Goal: Task Accomplishment & Management: Manage account settings

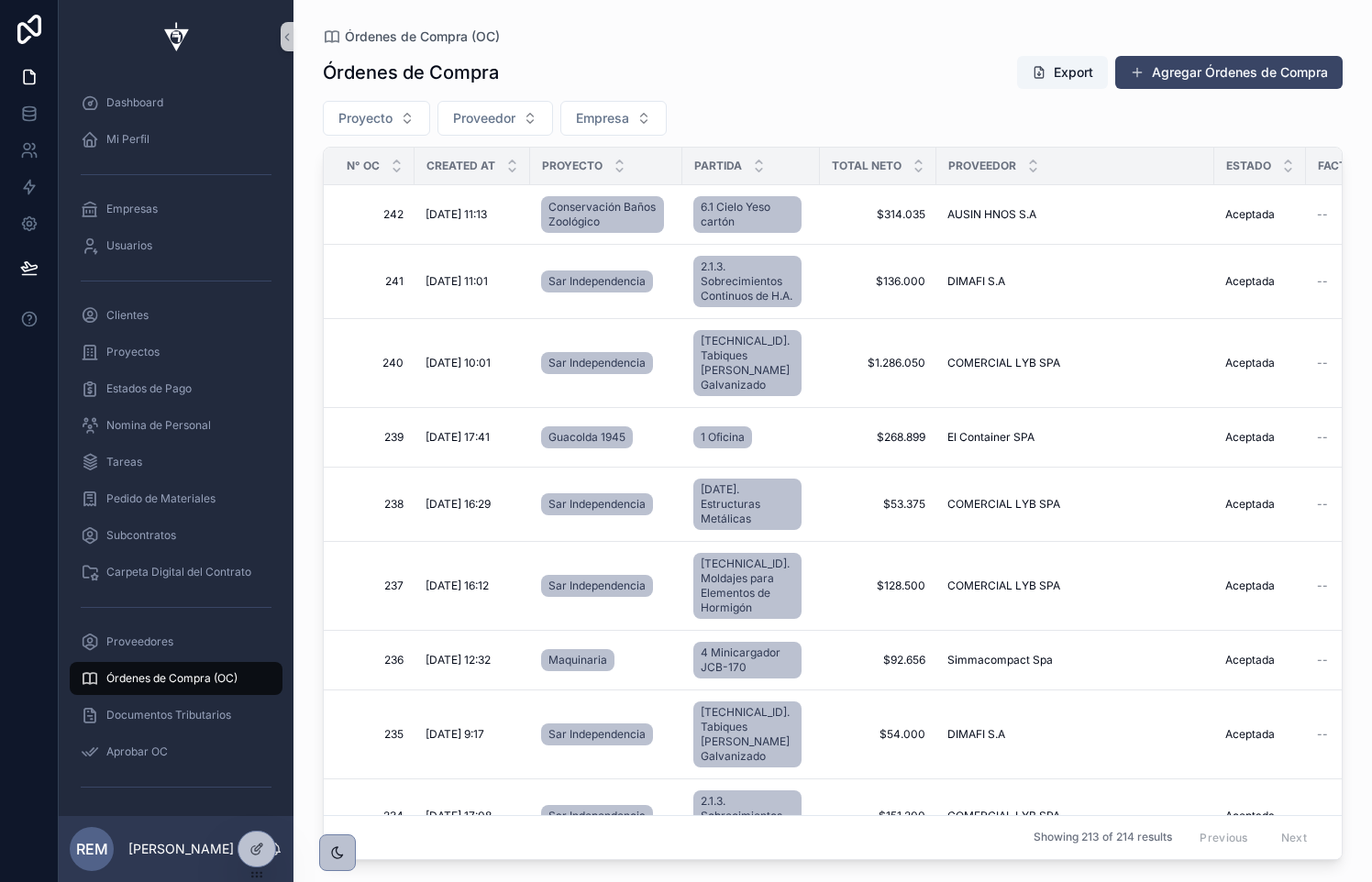
scroll to position [639, 0]
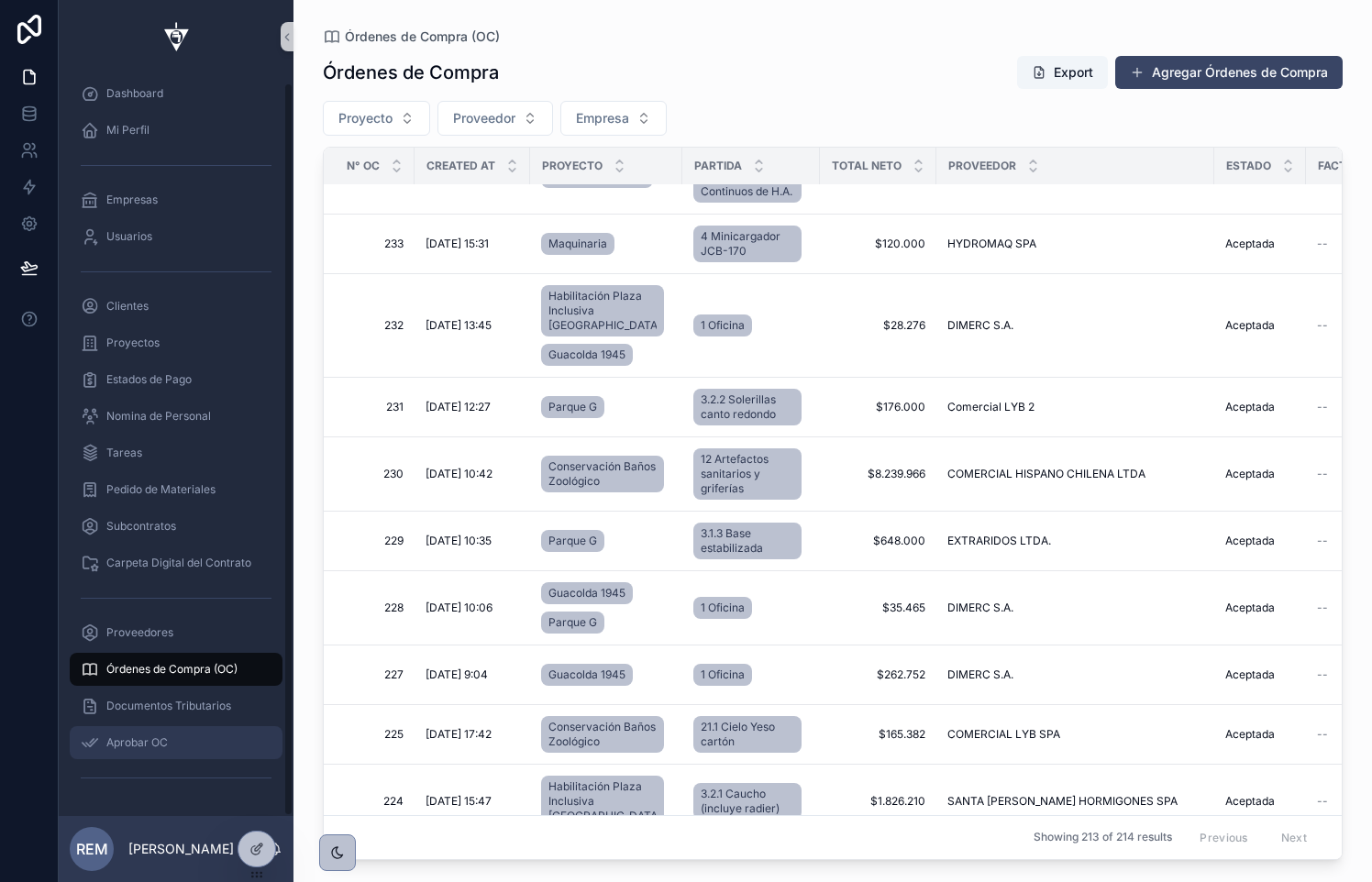
click at [141, 747] on span "Aprobar OC" at bounding box center [137, 742] width 61 height 15
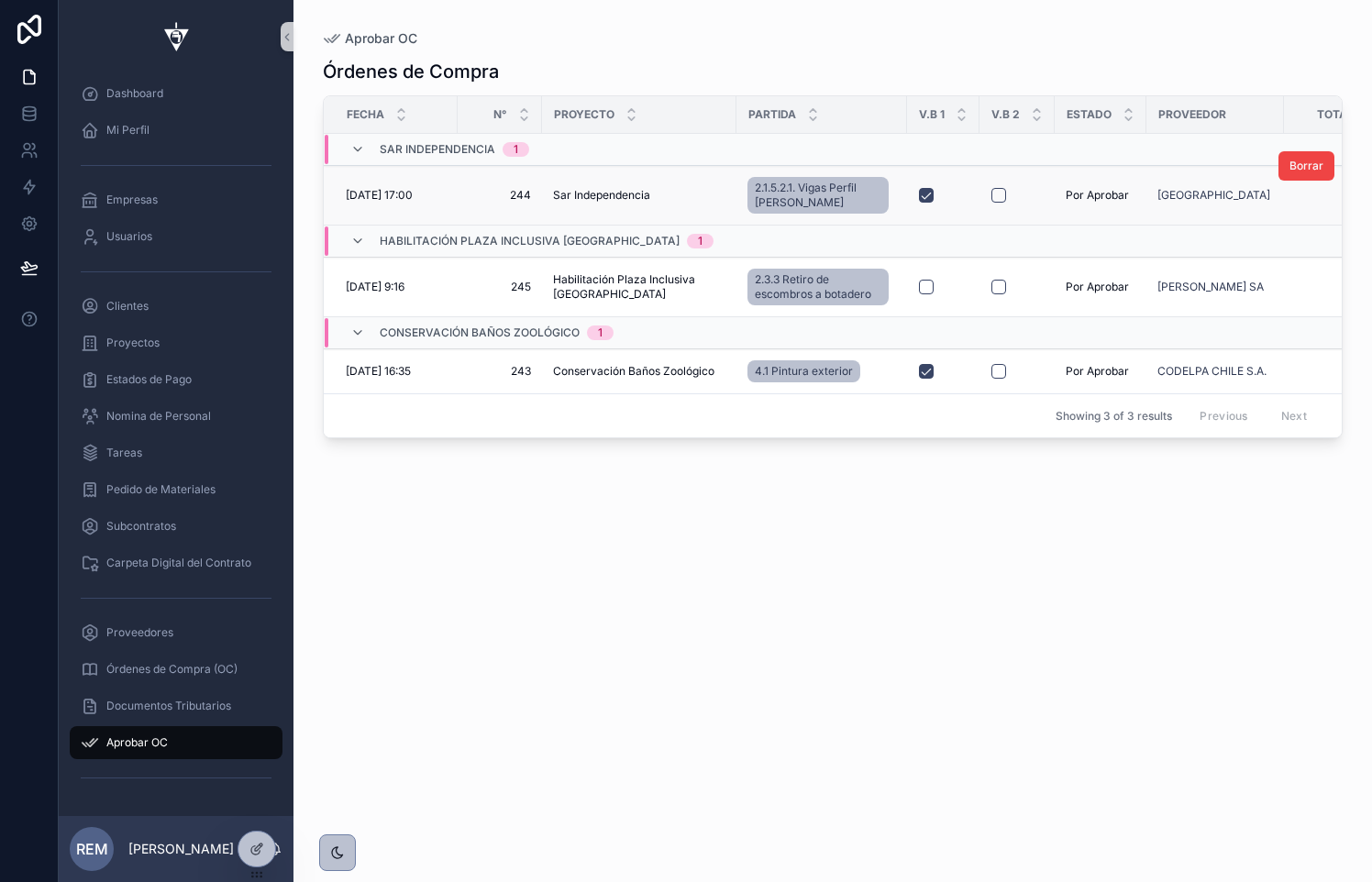
click at [406, 197] on span "[DATE] 17:00" at bounding box center [380, 195] width 67 height 15
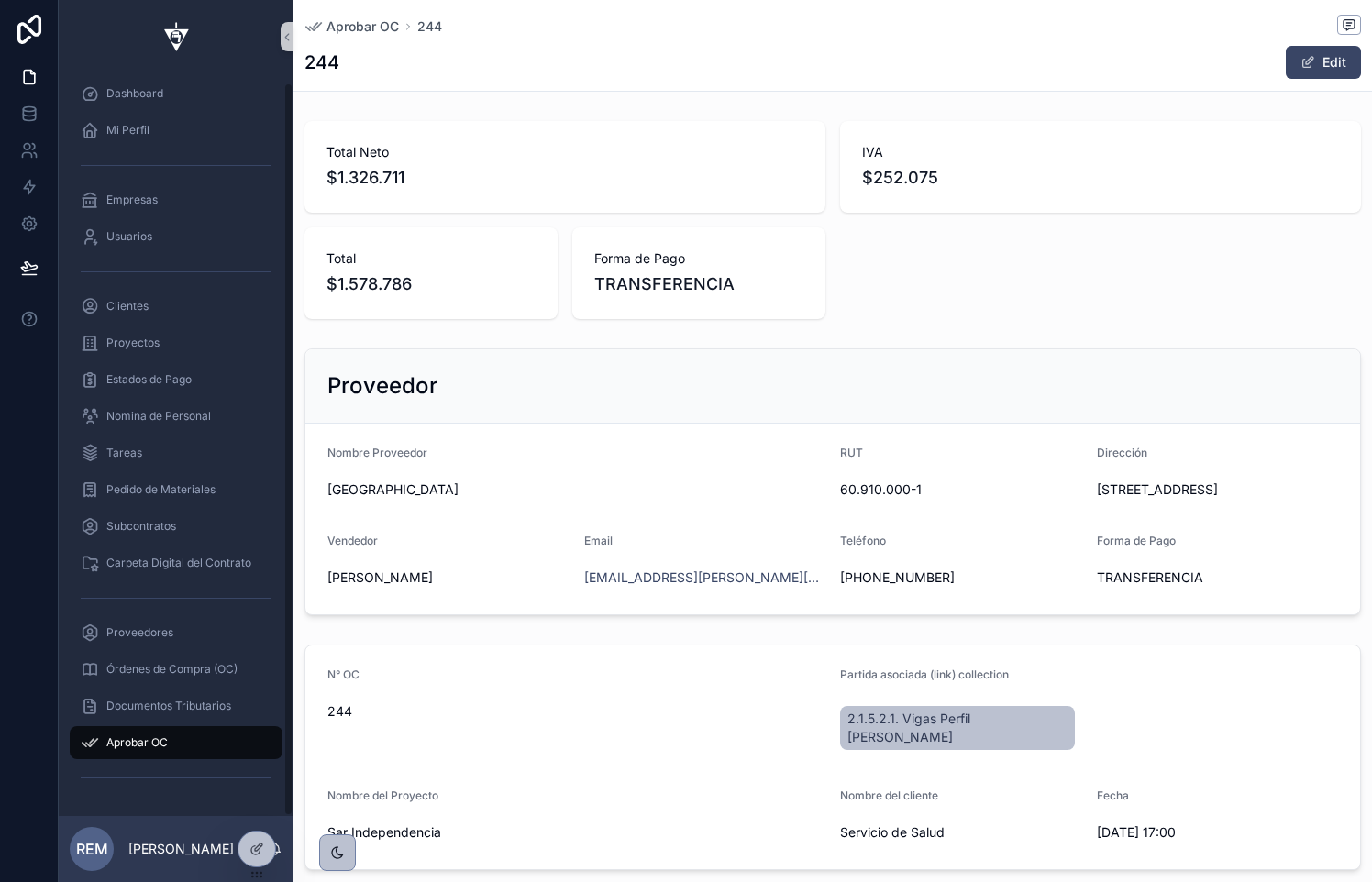
click at [159, 740] on span "Aprobar OC" at bounding box center [137, 742] width 61 height 15
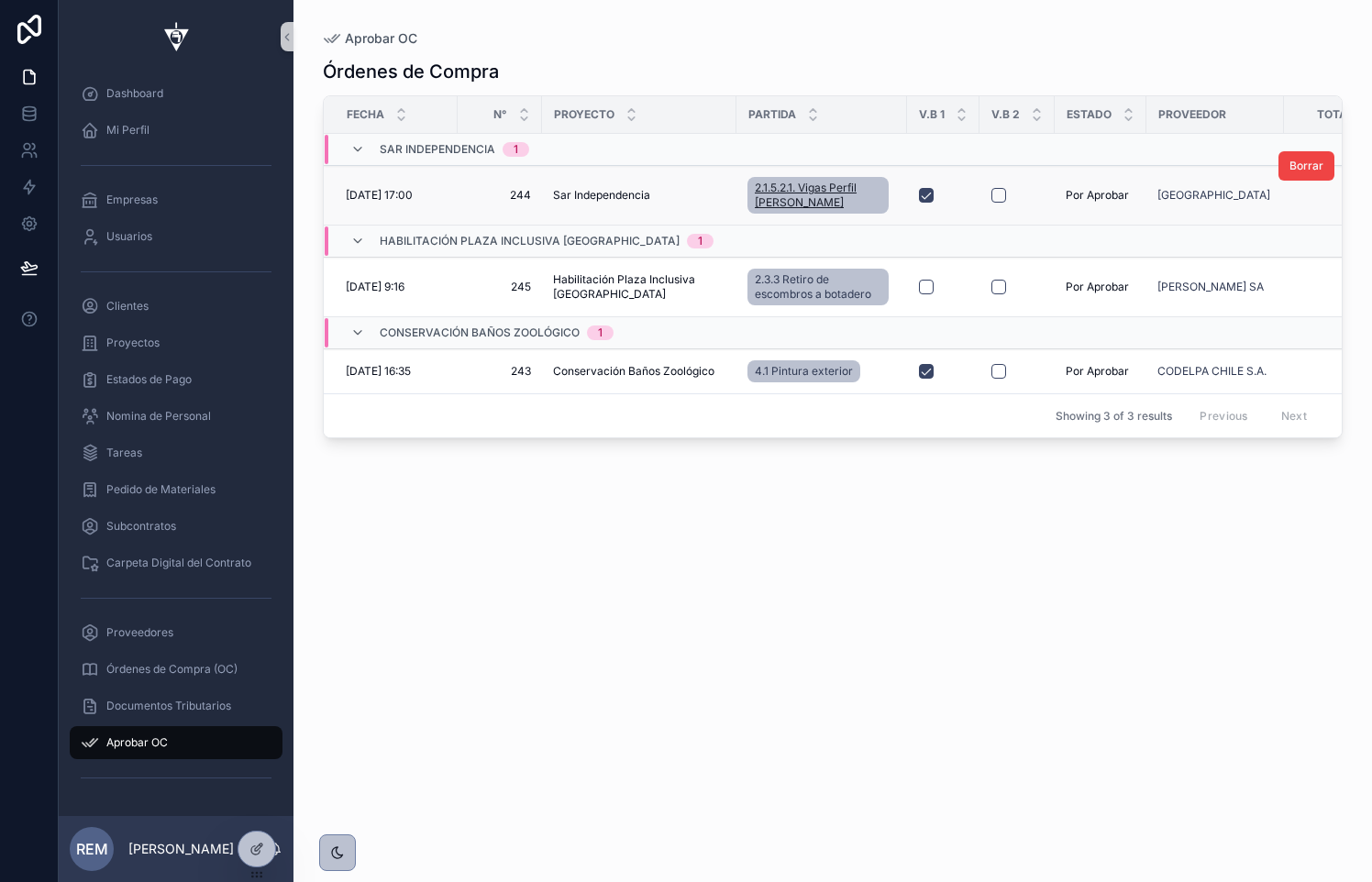
click at [781, 193] on span "2.1.5.2.1. Vigas Perfil [PERSON_NAME]" at bounding box center [818, 195] width 127 height 30
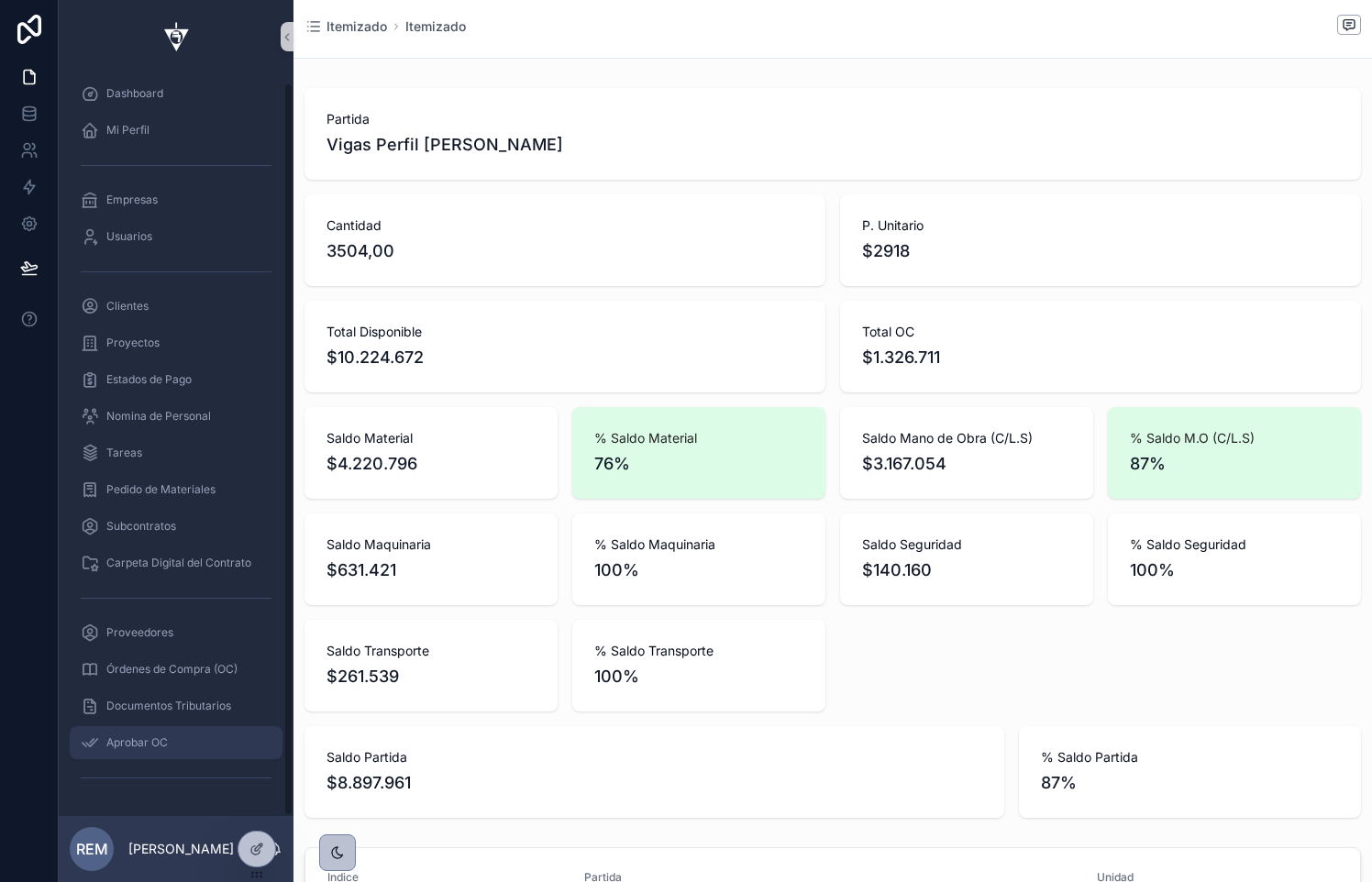
click at [135, 741] on span "Aprobar OC" at bounding box center [137, 742] width 61 height 15
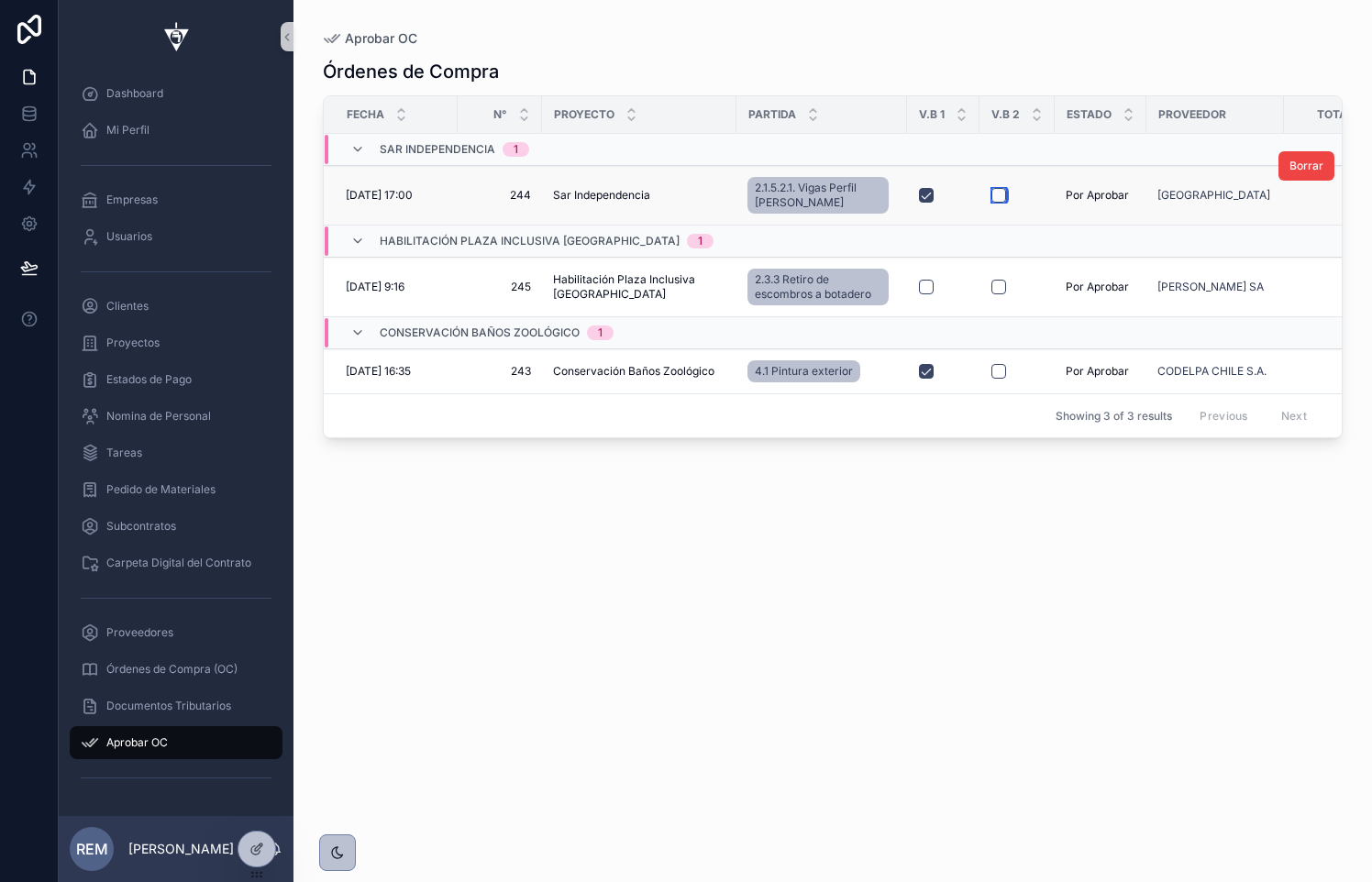
click at [991, 194] on button "scrollable content" at bounding box center [998, 195] width 15 height 15
click at [805, 372] on span "4.1 Pintura exterior" at bounding box center [803, 371] width 98 height 15
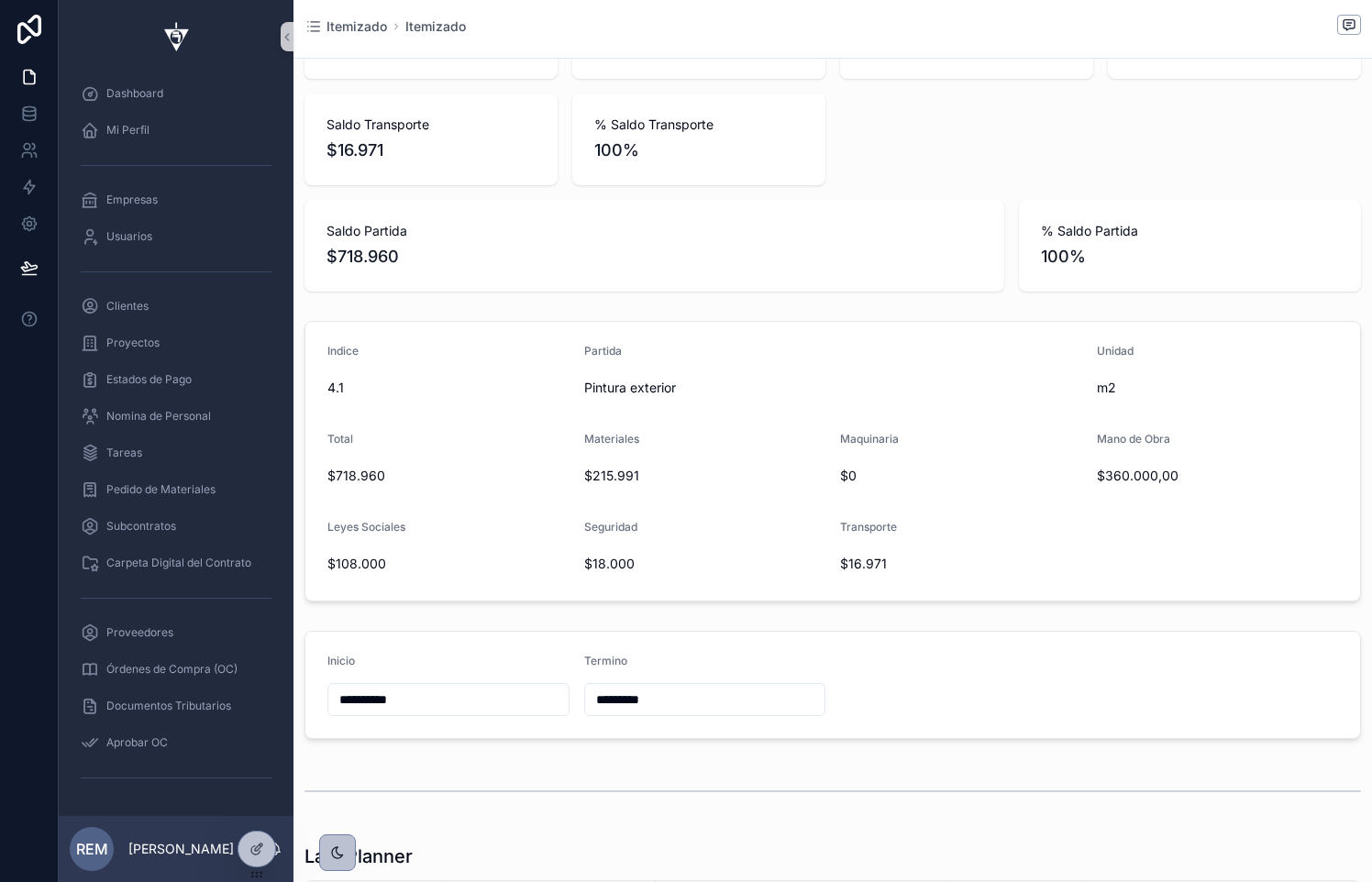
scroll to position [522, 0]
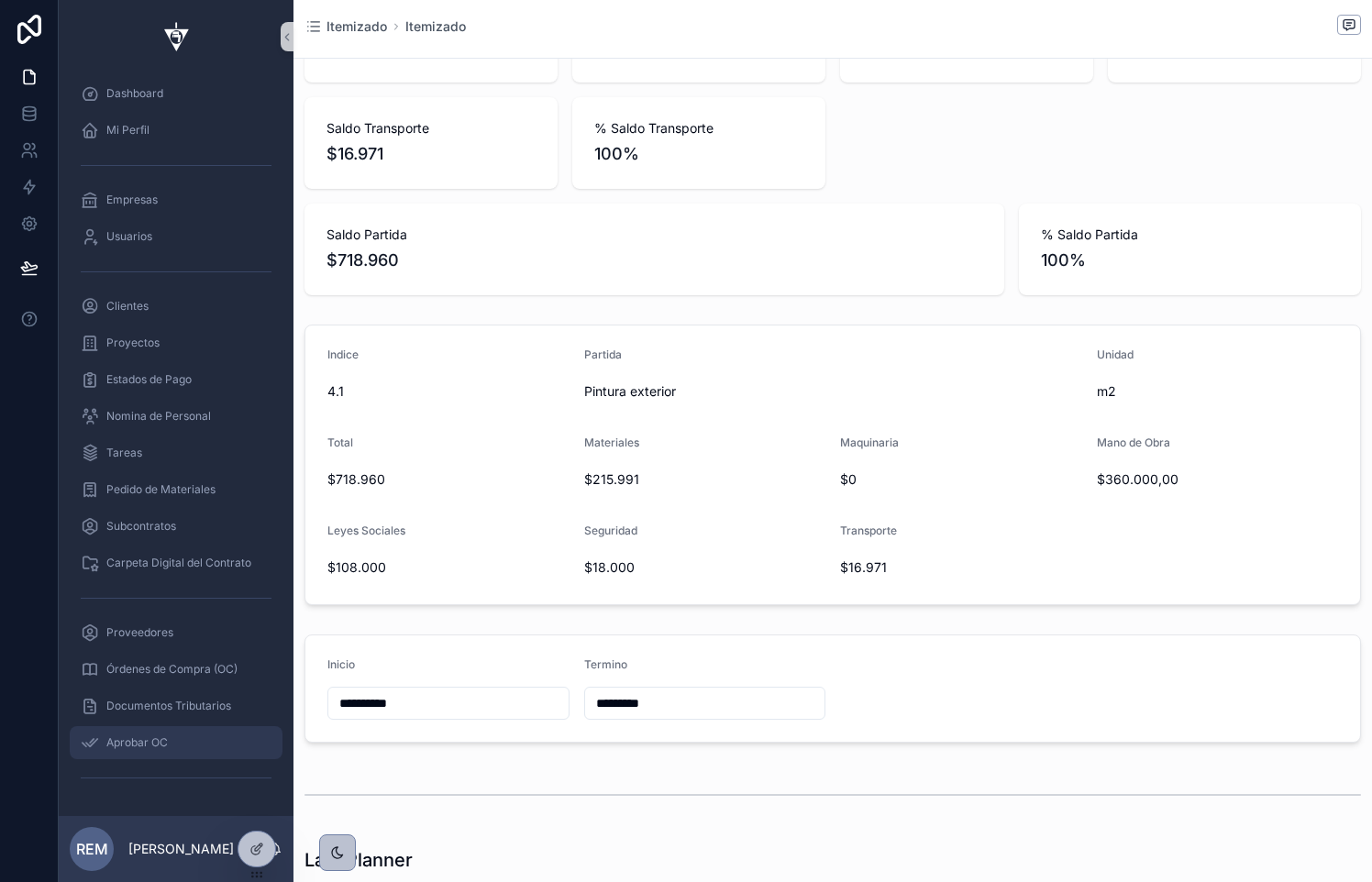
click at [124, 735] on span "Aprobar OC" at bounding box center [137, 742] width 61 height 15
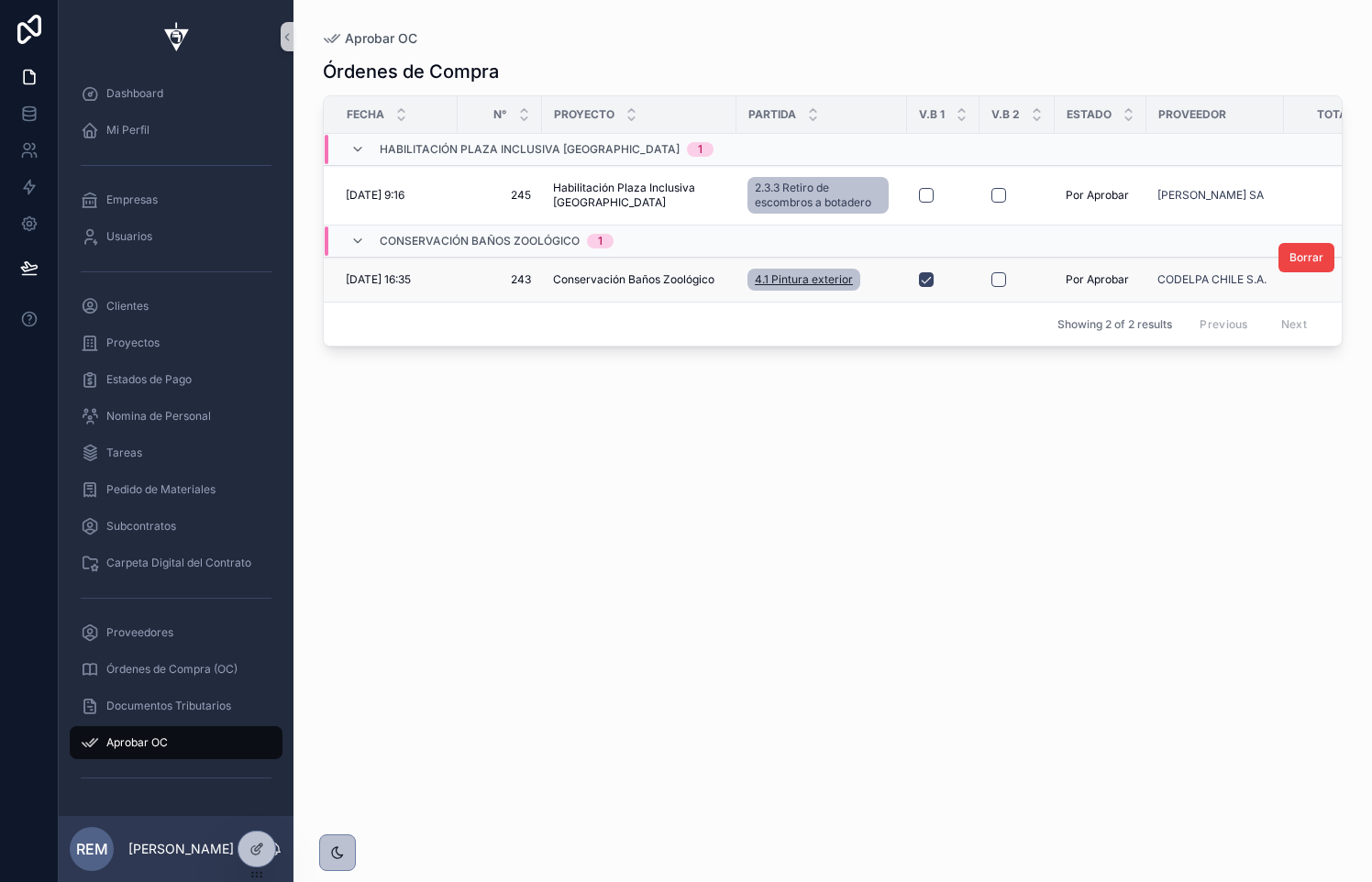
click at [818, 280] on span "4.1 Pintura exterior" at bounding box center [803, 279] width 98 height 15
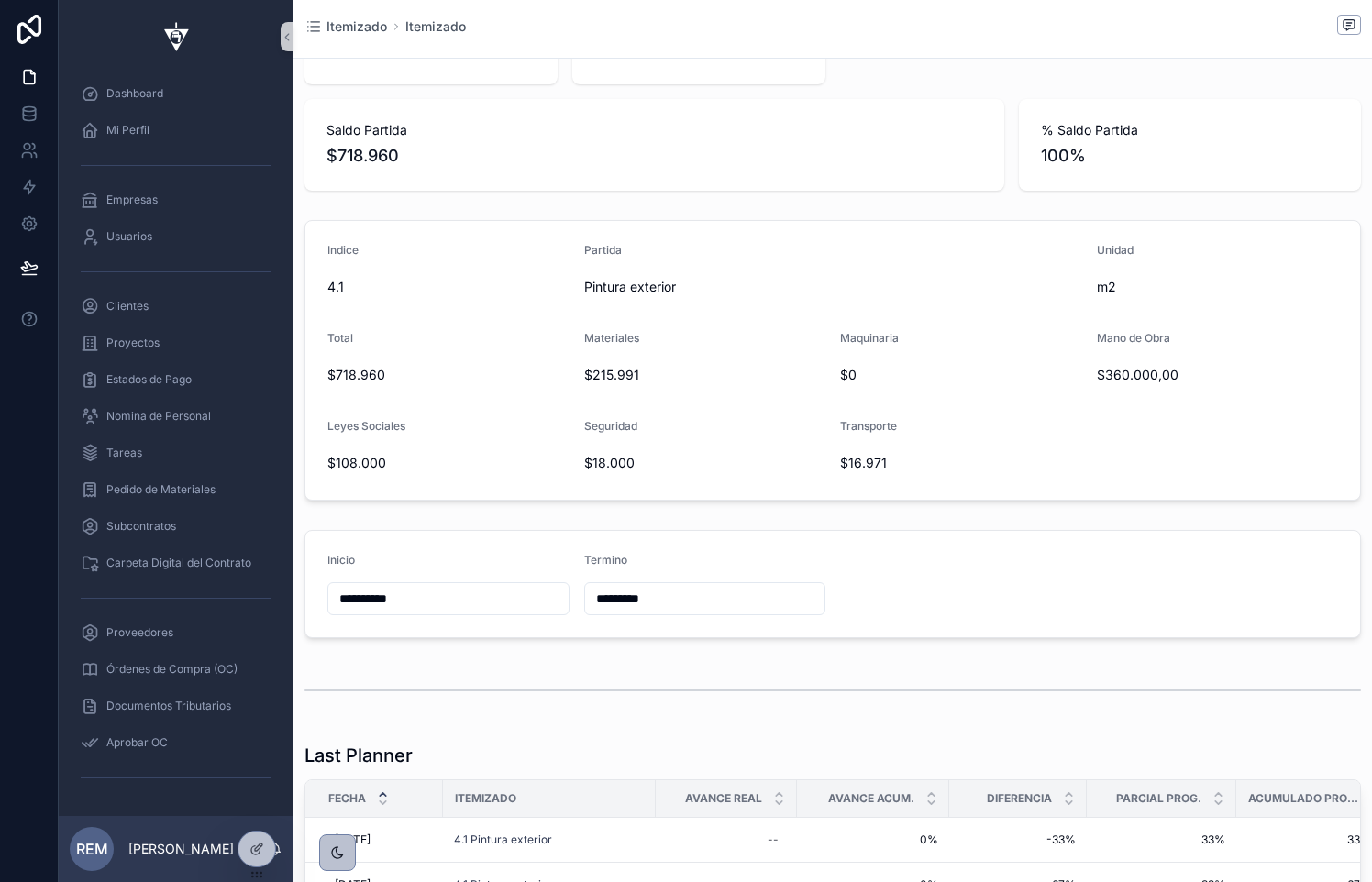
scroll to position [635, 0]
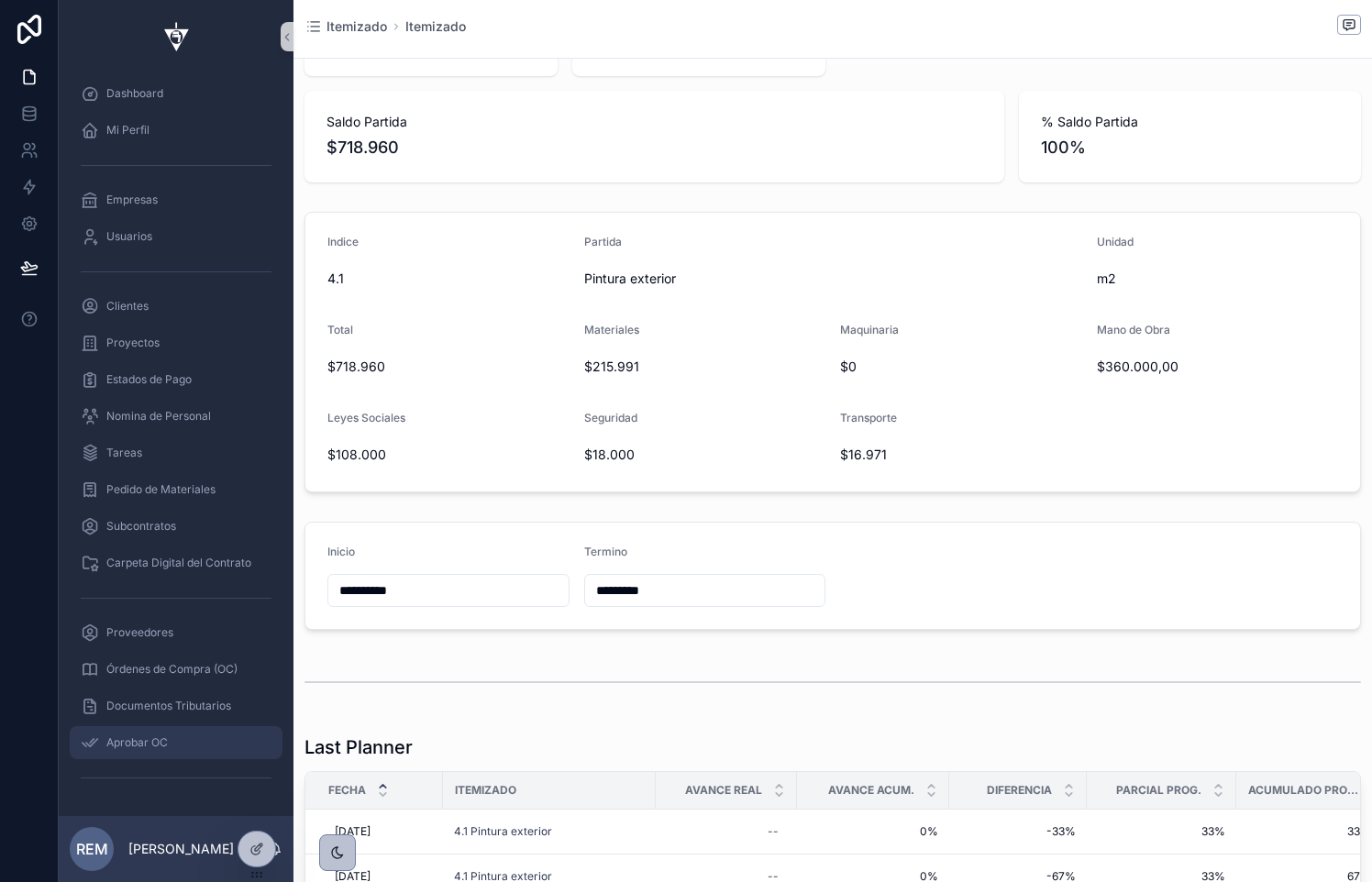
click at [119, 727] on div "Aprobar OC" at bounding box center [175, 742] width 190 height 30
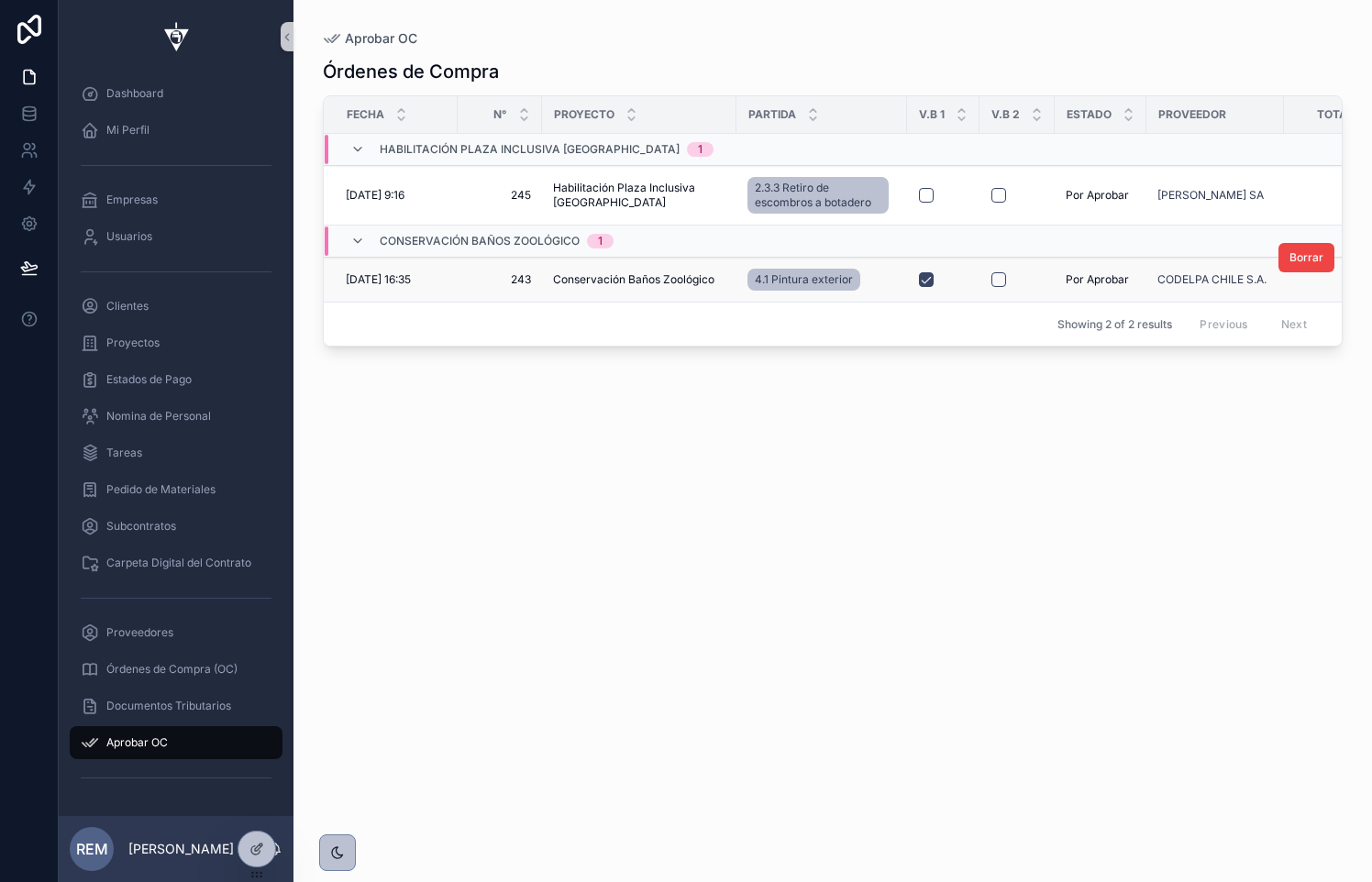
click at [438, 282] on div "[DATE] 16:35 [DATE] 16:35" at bounding box center [397, 279] width 101 height 15
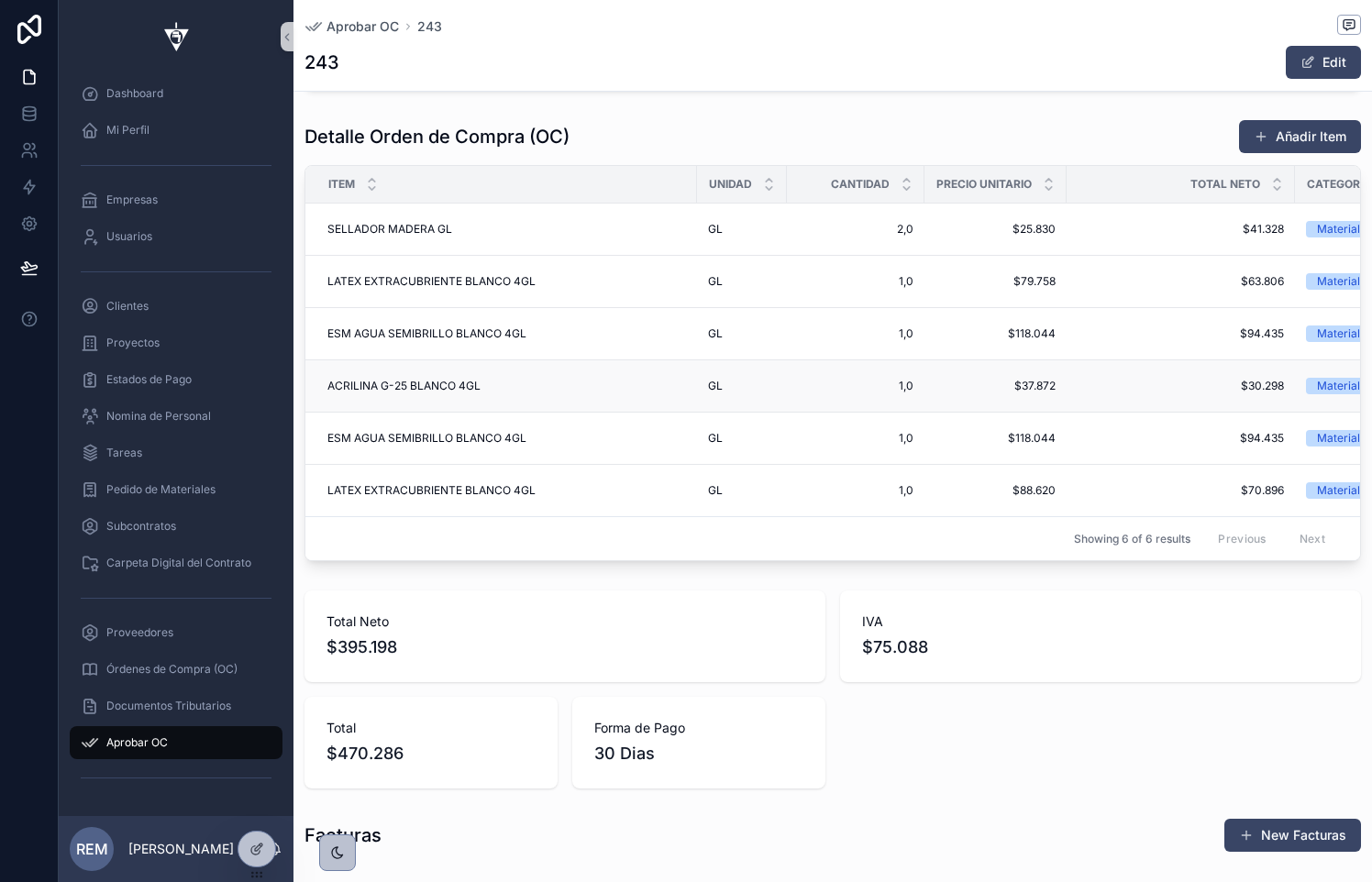
scroll to position [0, 227]
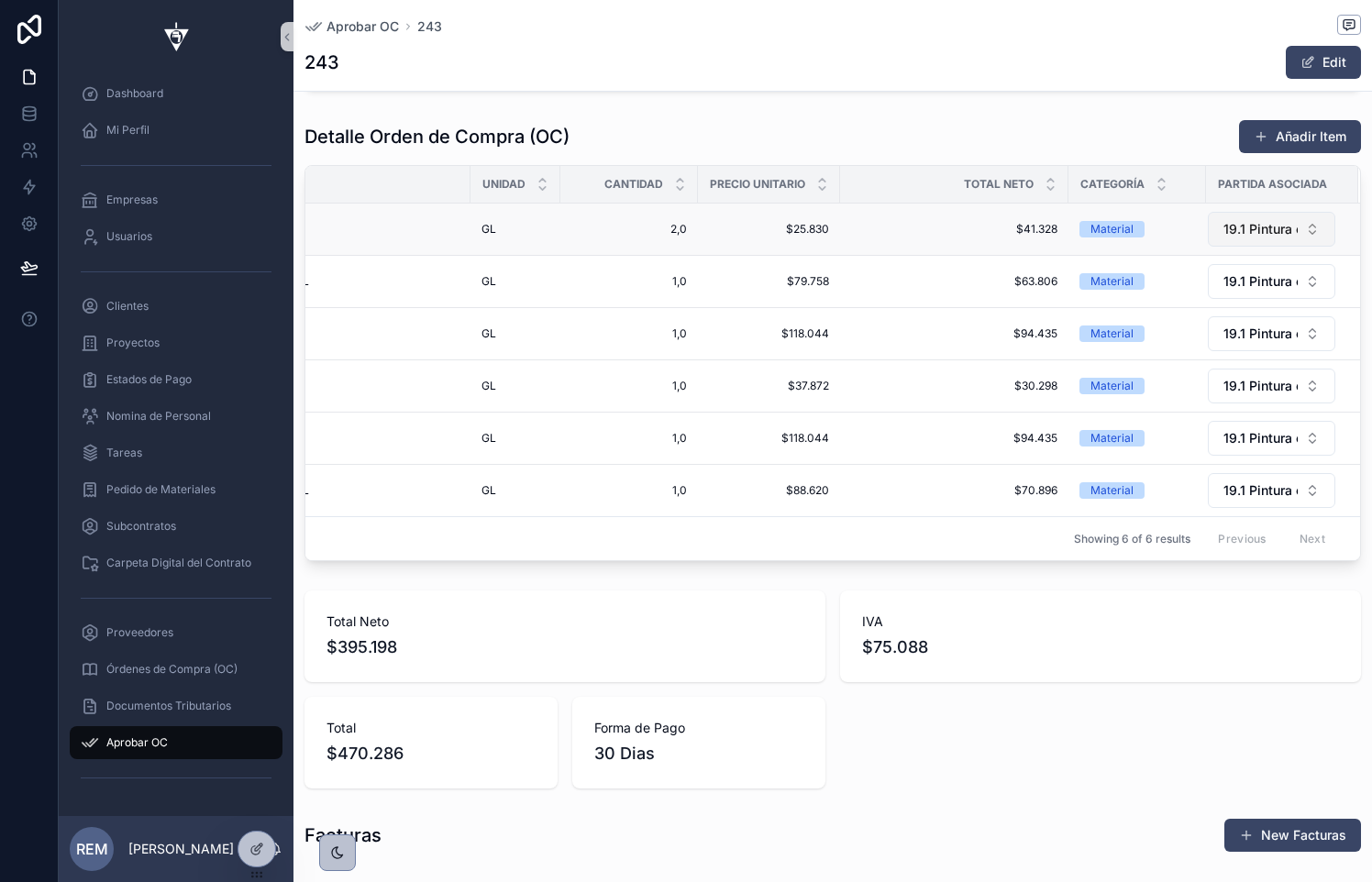
click at [1285, 224] on span "19.1 Pintura exterior" at bounding box center [1260, 229] width 74 height 18
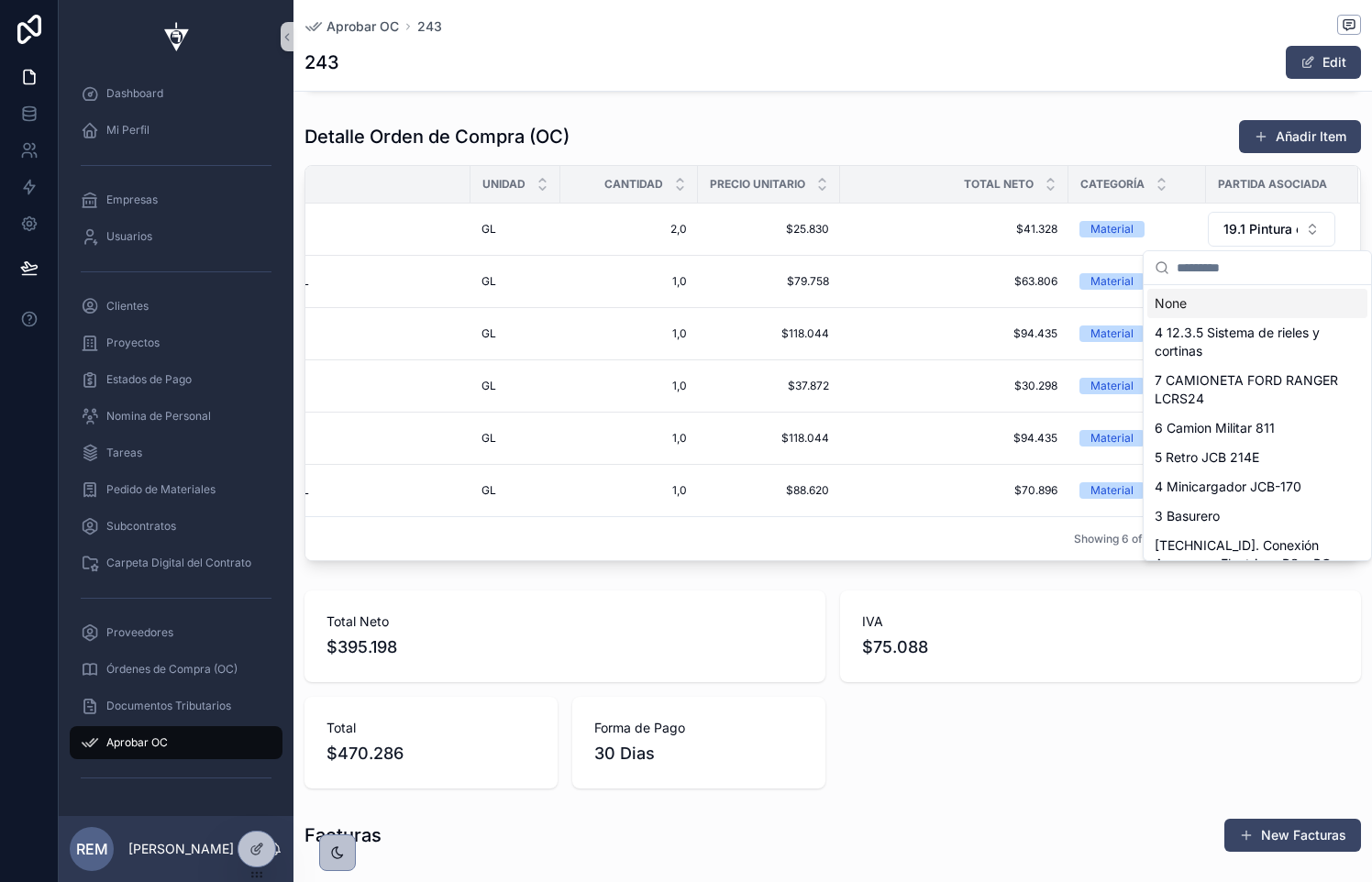
click at [744, 580] on div "Total Neto $395.198 IVA $75.088 Total $470.286 Forma de Pago 30 Dias Proveedor …" at bounding box center [833, 172] width 1079 height 1677
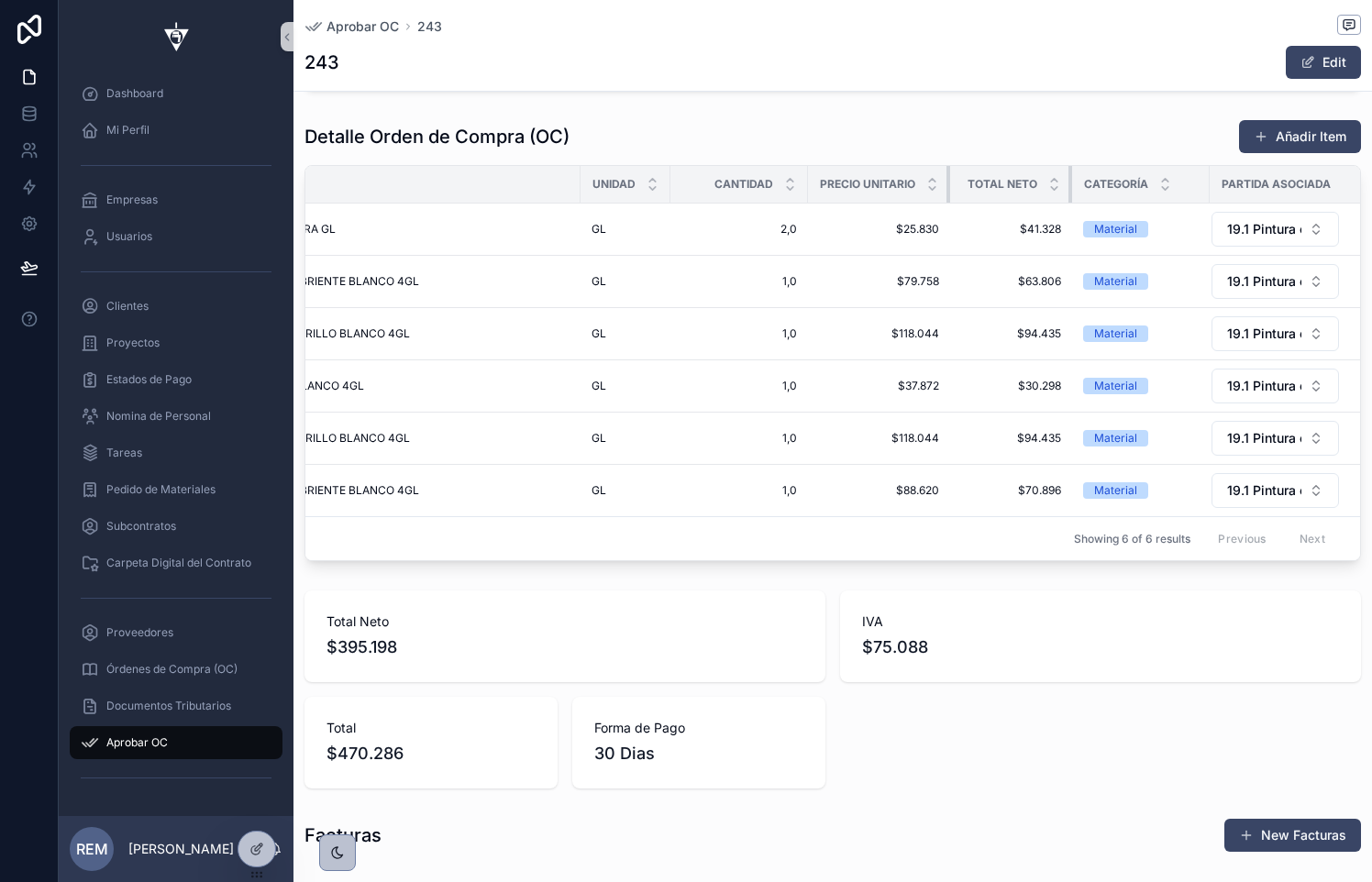
scroll to position [0, 115]
drag, startPoint x: 1066, startPoint y: 178, endPoint x: 947, endPoint y: 176, distance: 119.0
click at [947, 176] on tr "Item Unidad Cantidad Precio Unitario Total Neto Categoría Partida asociada" at bounding box center [774, 184] width 1169 height 38
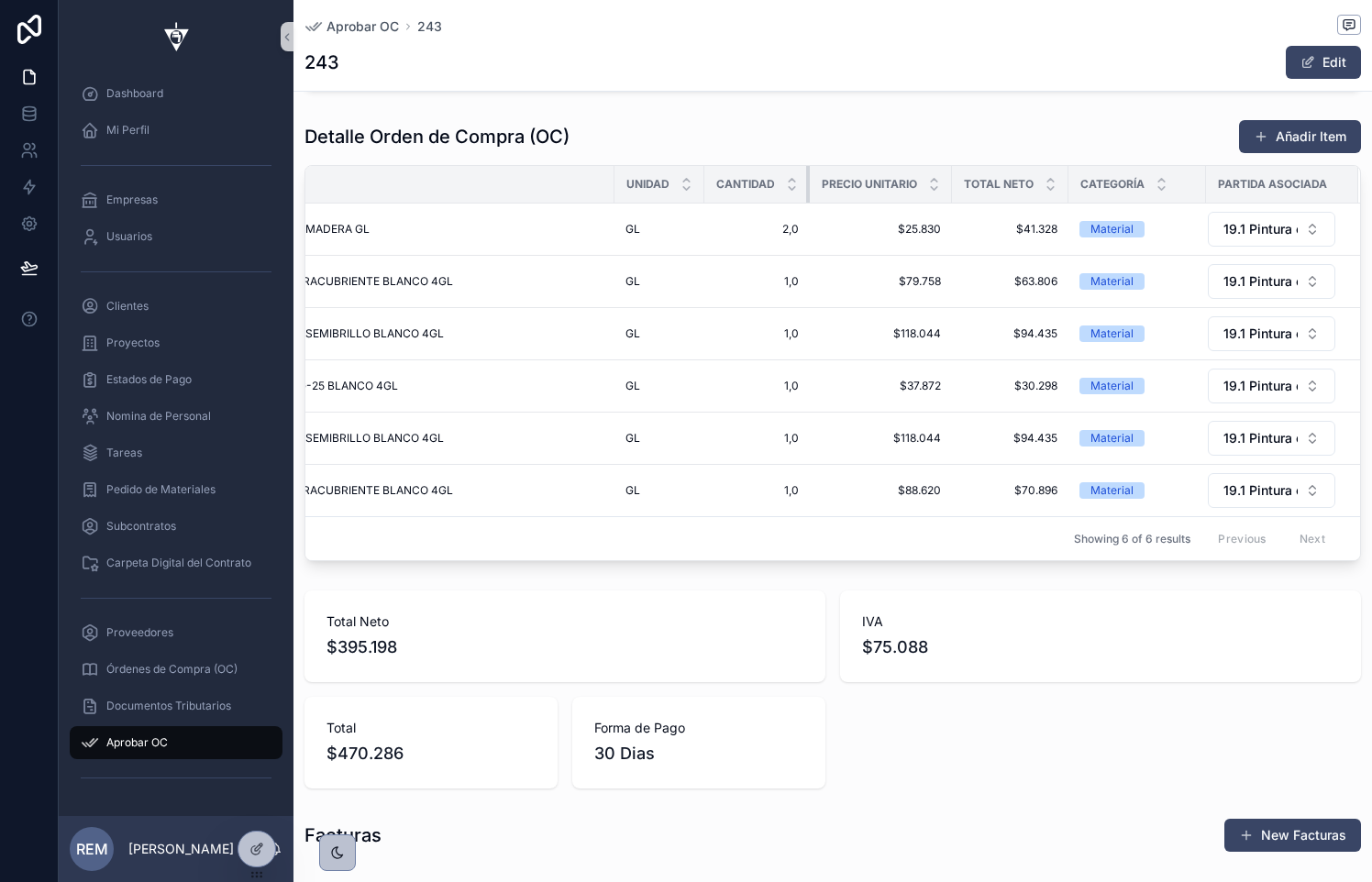
scroll to position [0, 82]
drag, startPoint x: 808, startPoint y: 179, endPoint x: 722, endPoint y: 168, distance: 86.7
click at [722, 168] on th "Cantidad" at bounding box center [756, 184] width 105 height 38
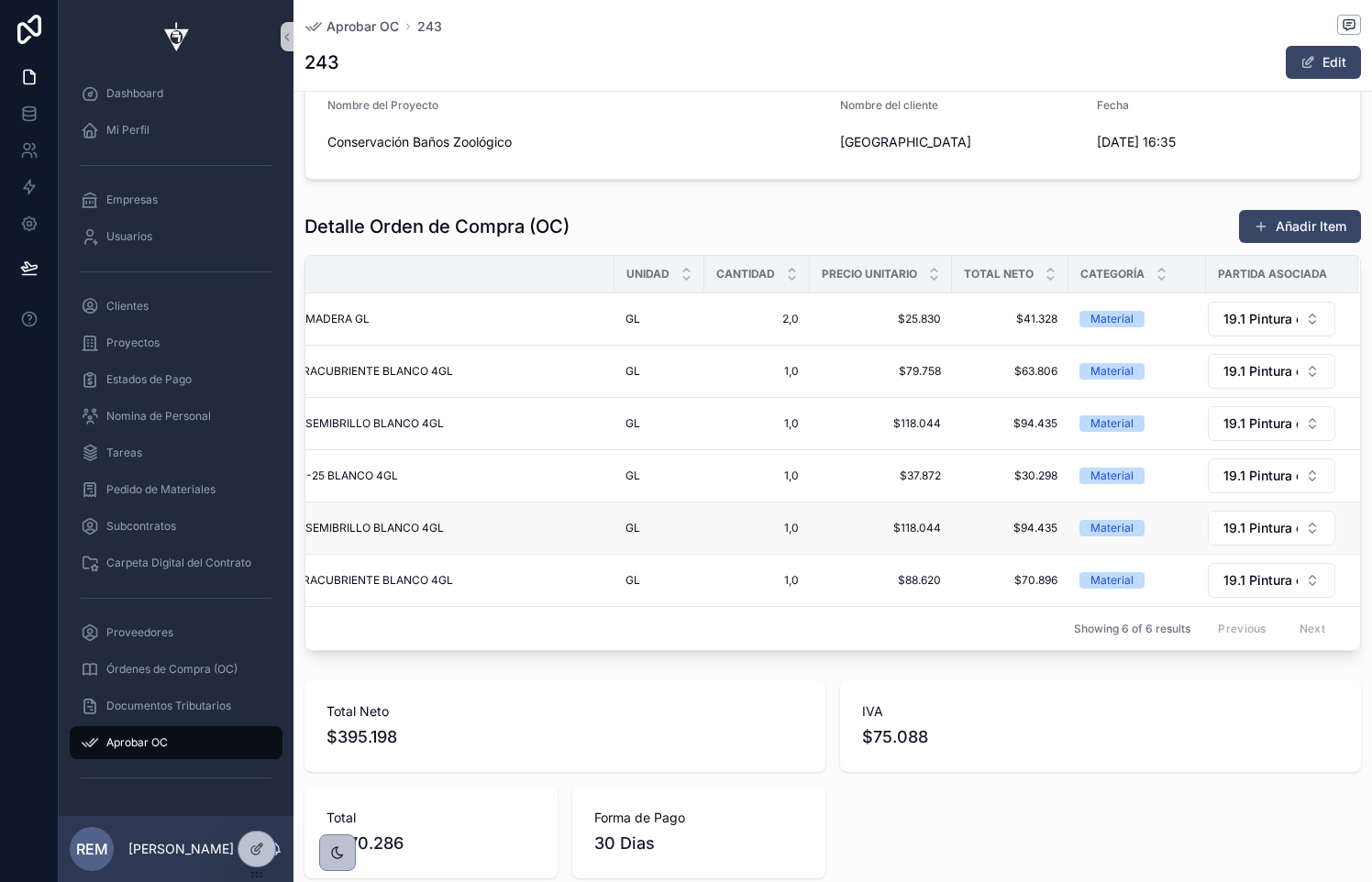
scroll to position [0, 0]
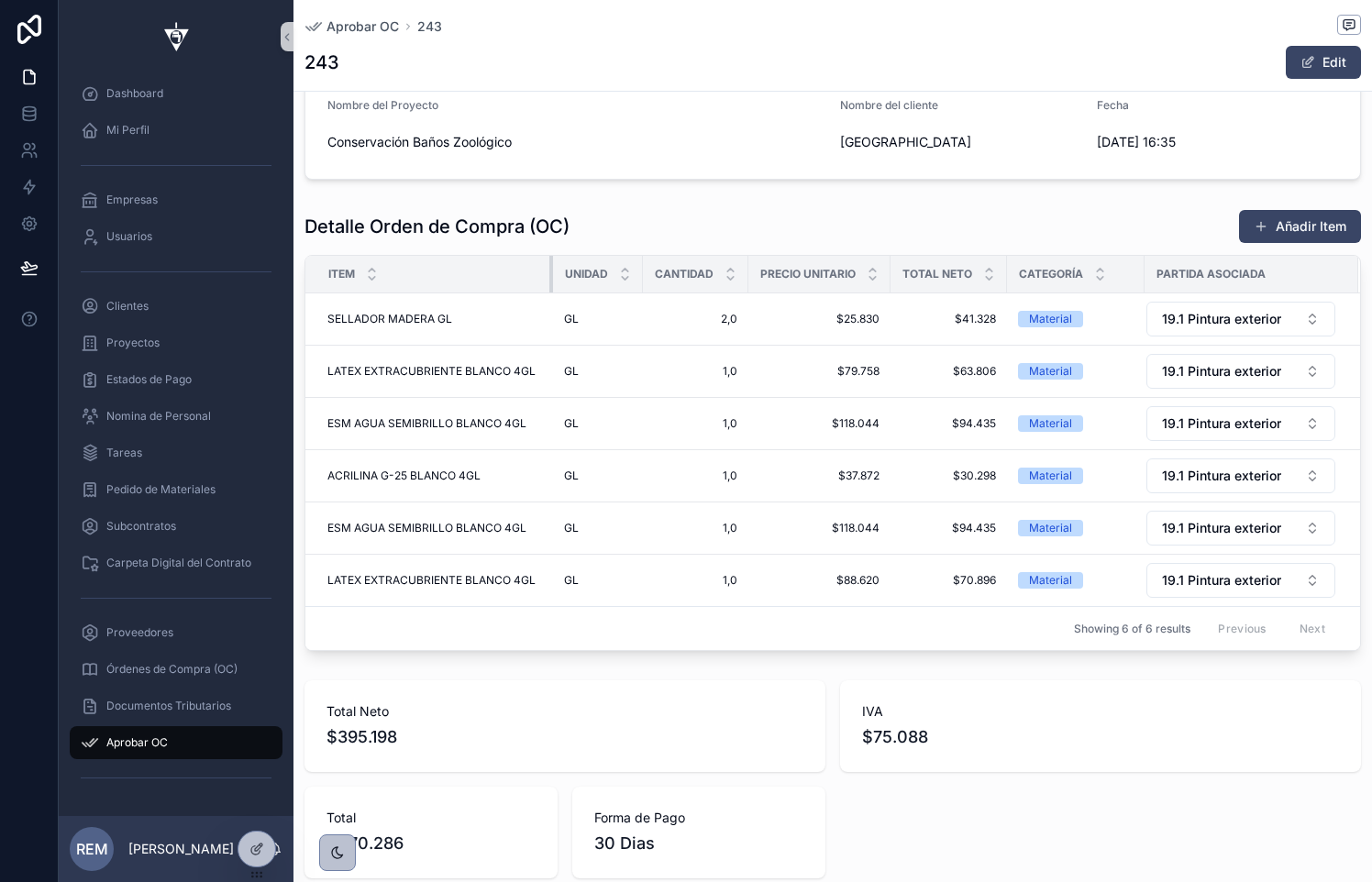
drag, startPoint x: 695, startPoint y: 277, endPoint x: 551, endPoint y: 278, distance: 144.0
click at [551, 278] on div "scrollable content" at bounding box center [552, 274] width 7 height 37
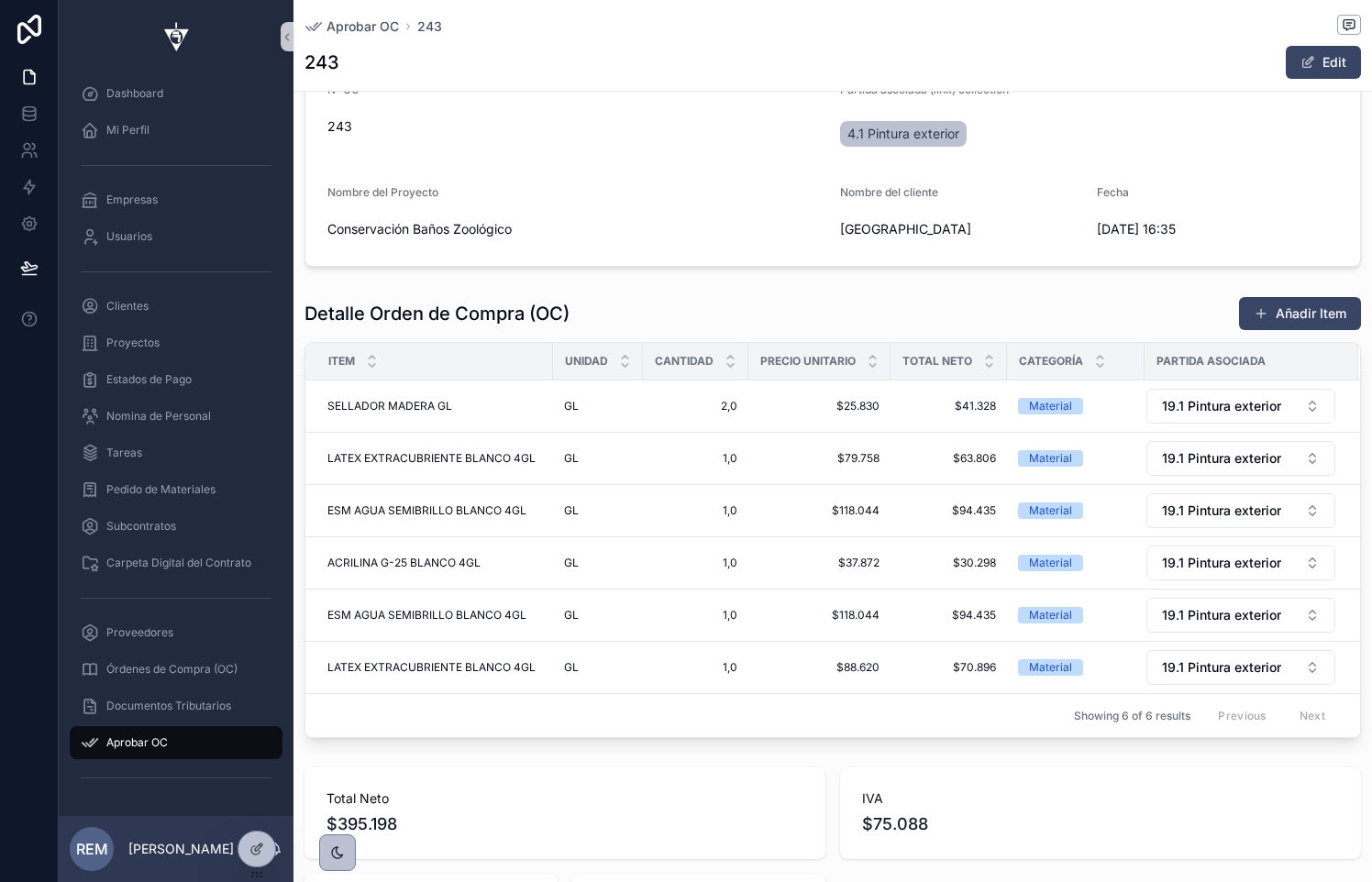
scroll to position [600, 0]
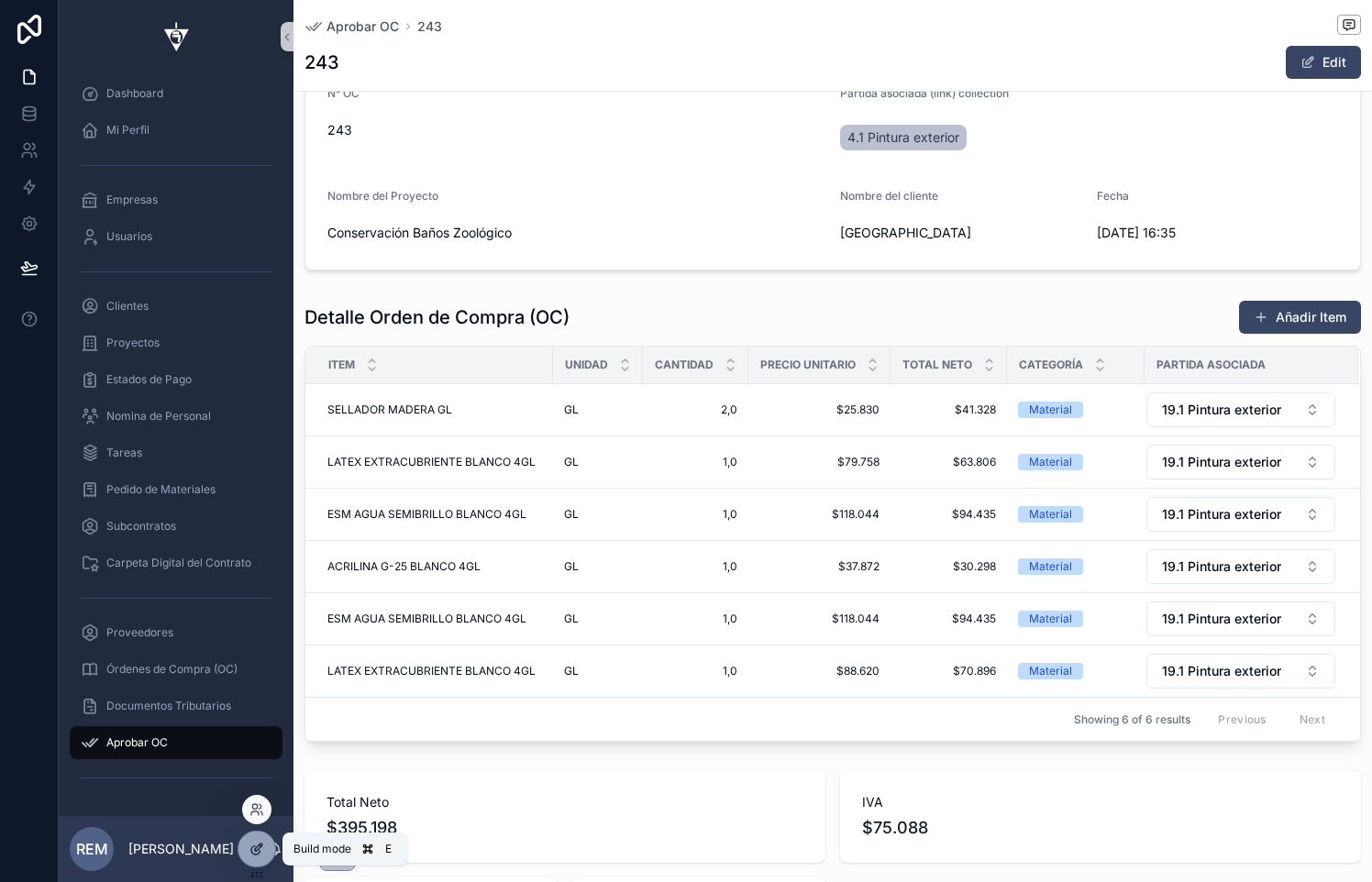
click at [255, 849] on icon at bounding box center [258, 846] width 7 height 7
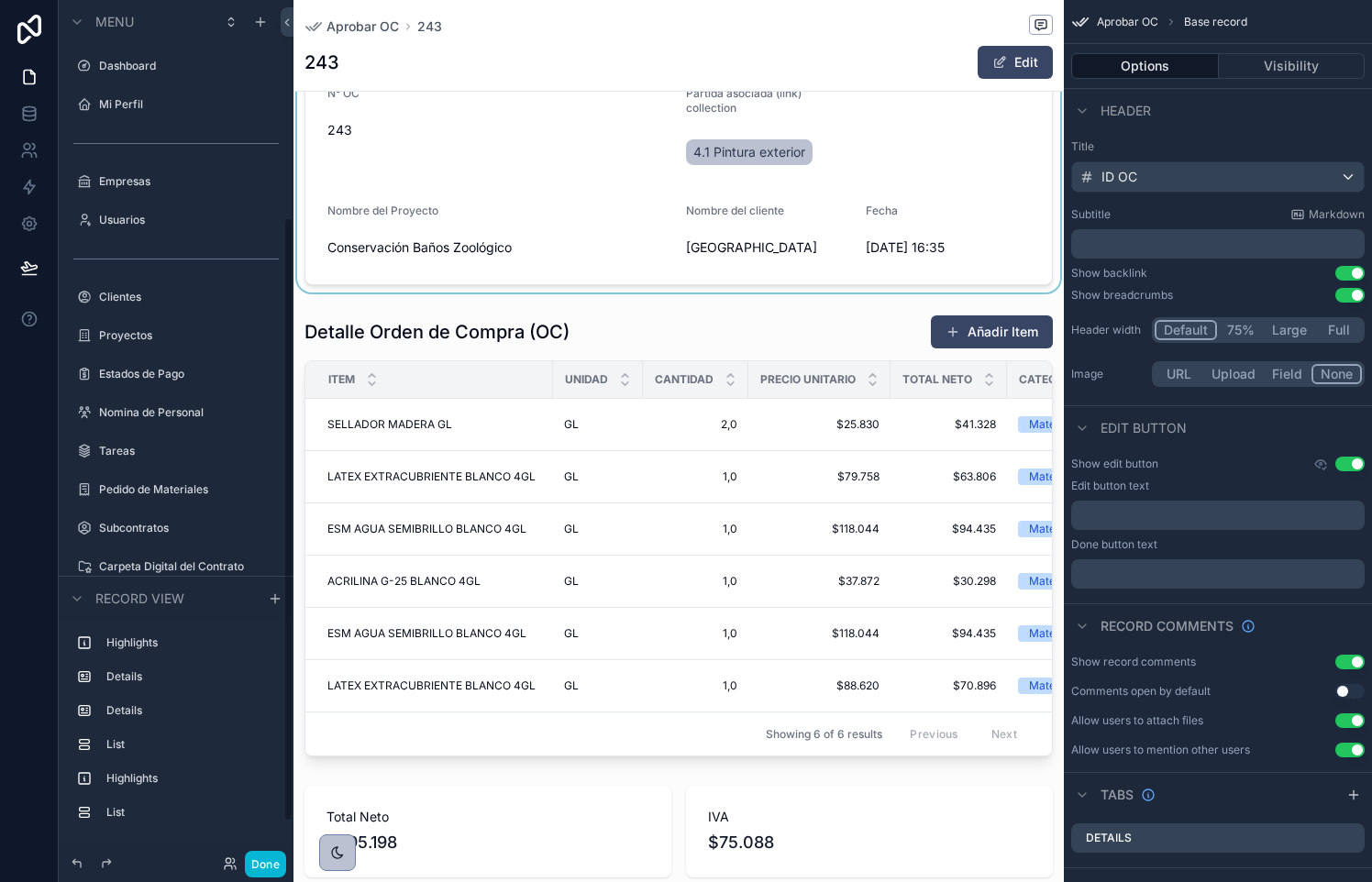
scroll to position [309, 0]
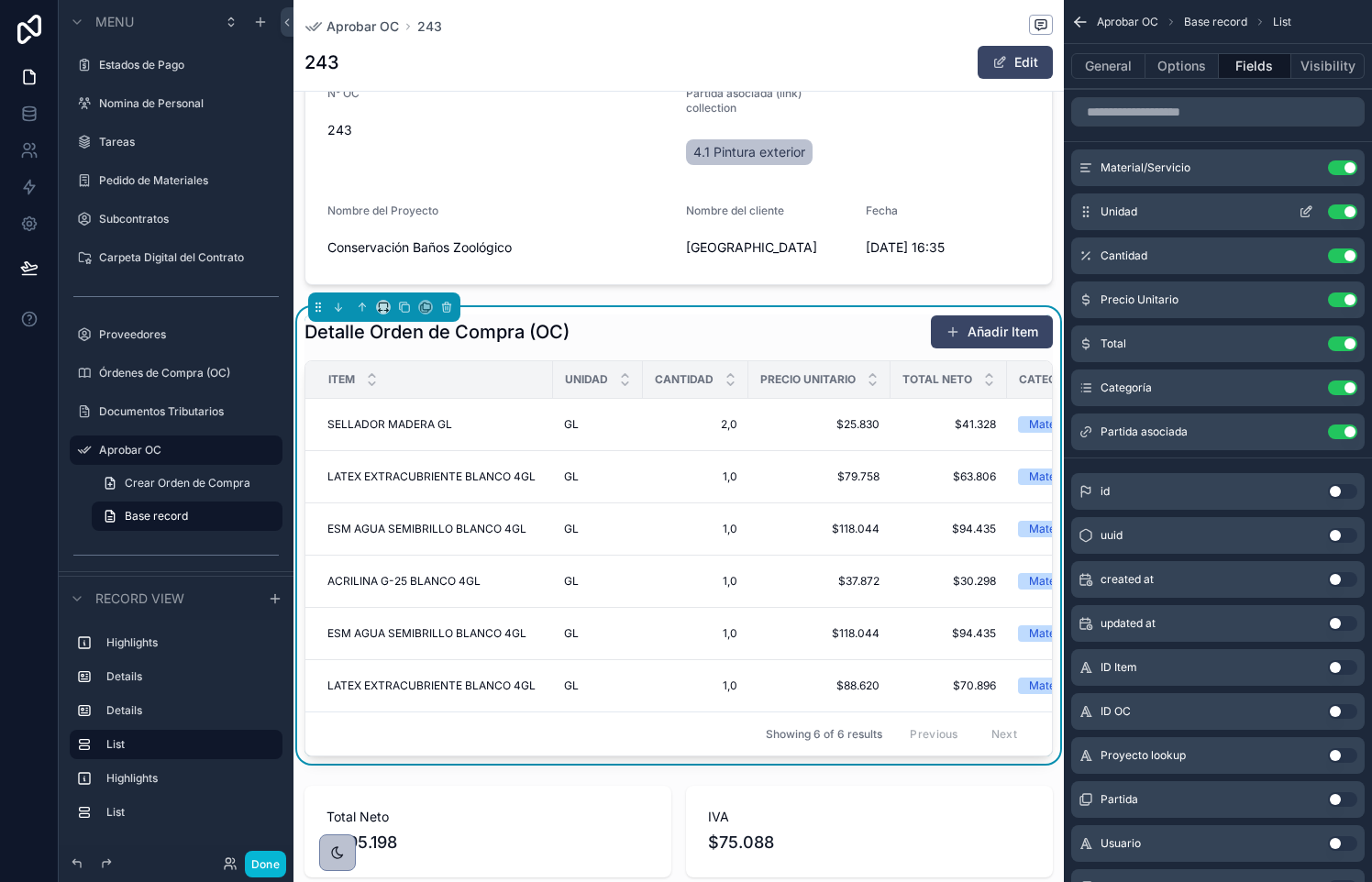
click at [1307, 211] on icon "scrollable content" at bounding box center [1306, 211] width 15 height 15
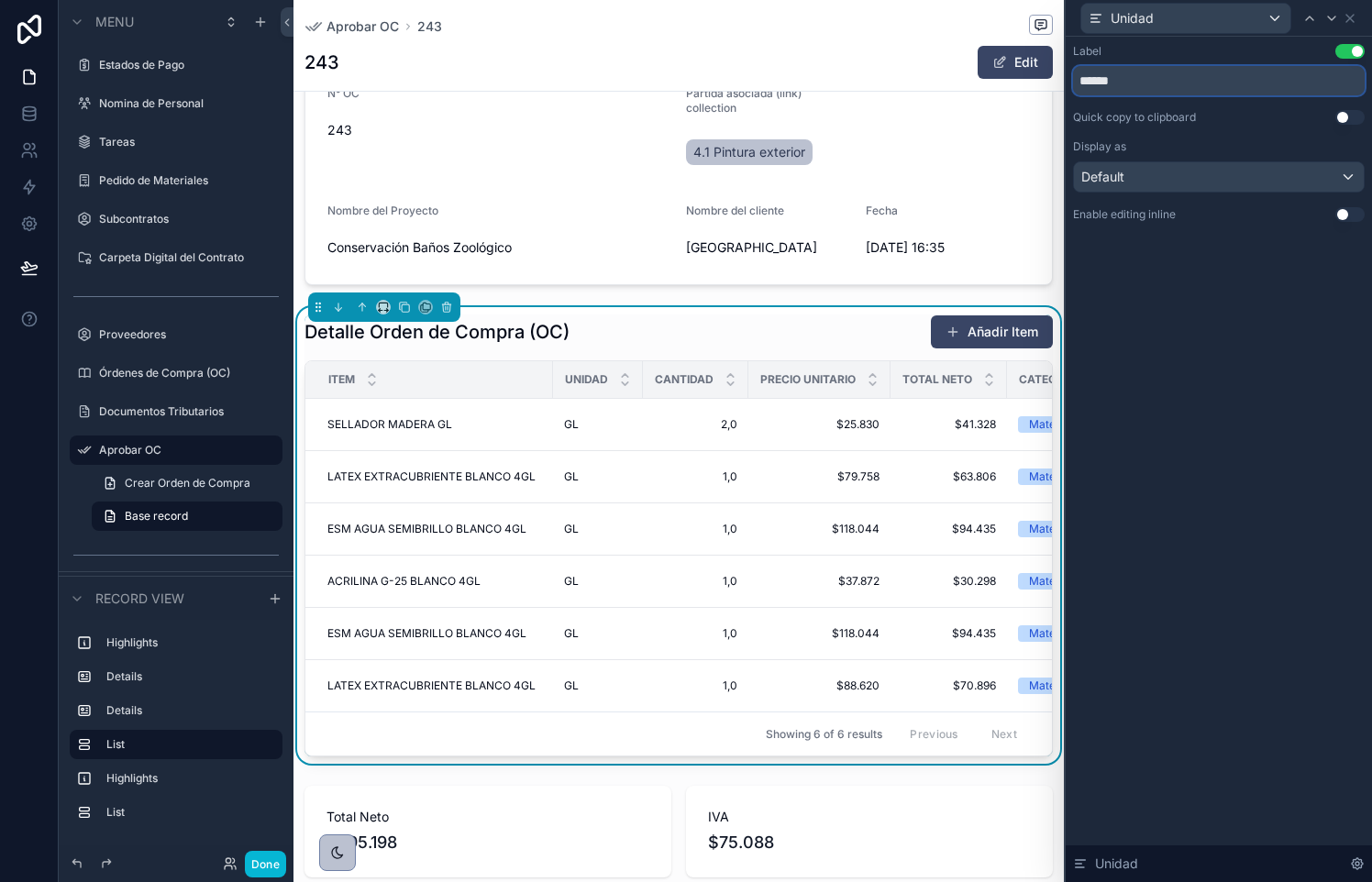
drag, startPoint x: 1096, startPoint y: 82, endPoint x: 1159, endPoint y: 83, distance: 63.0
click at [1159, 83] on input "******" at bounding box center [1218, 81] width 291 height 30
type input "**"
click at [1352, 15] on icon at bounding box center [1349, 18] width 7 height 7
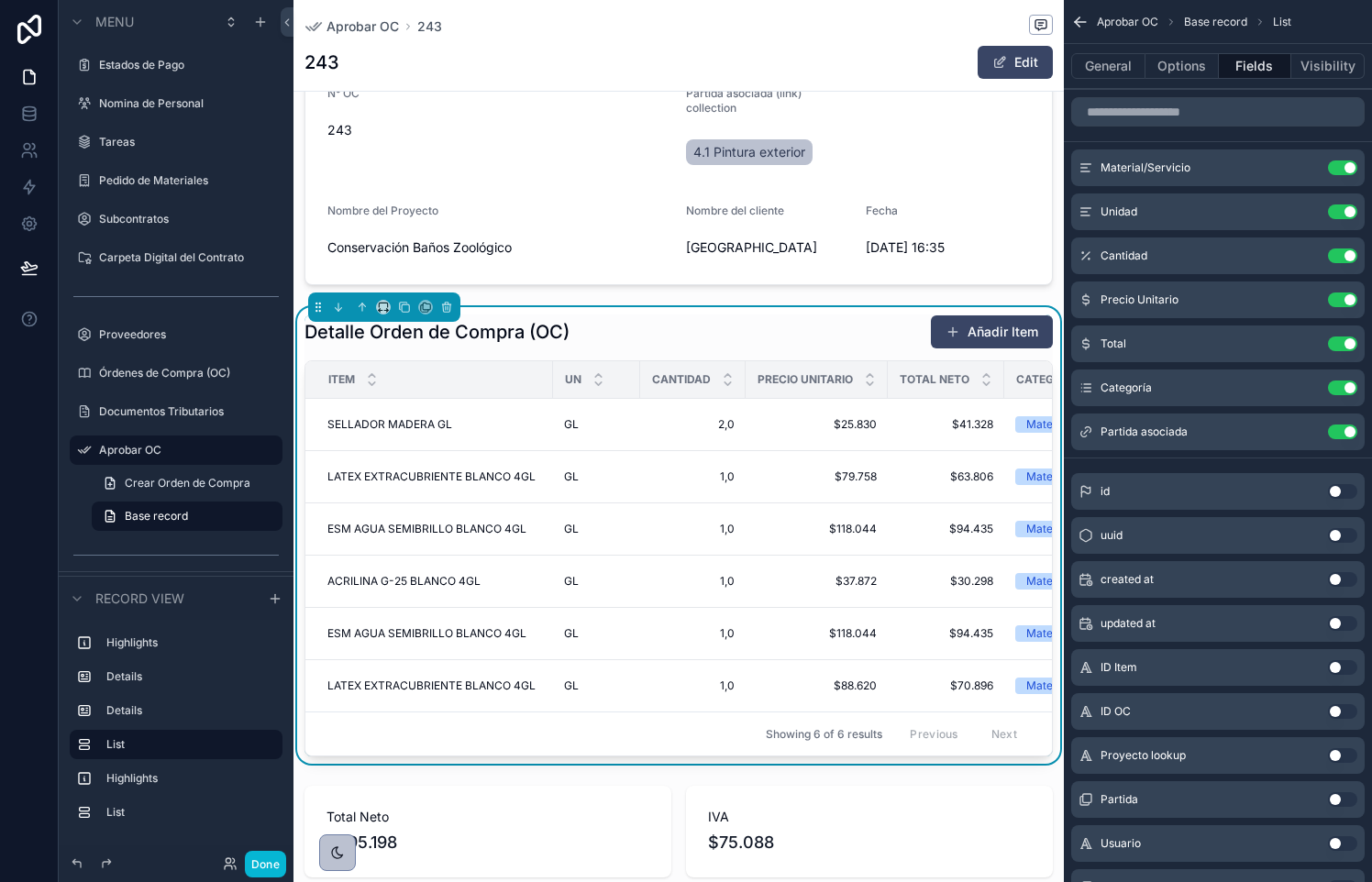
click at [641, 396] on div "Cantidad" at bounding box center [693, 379] width 104 height 35
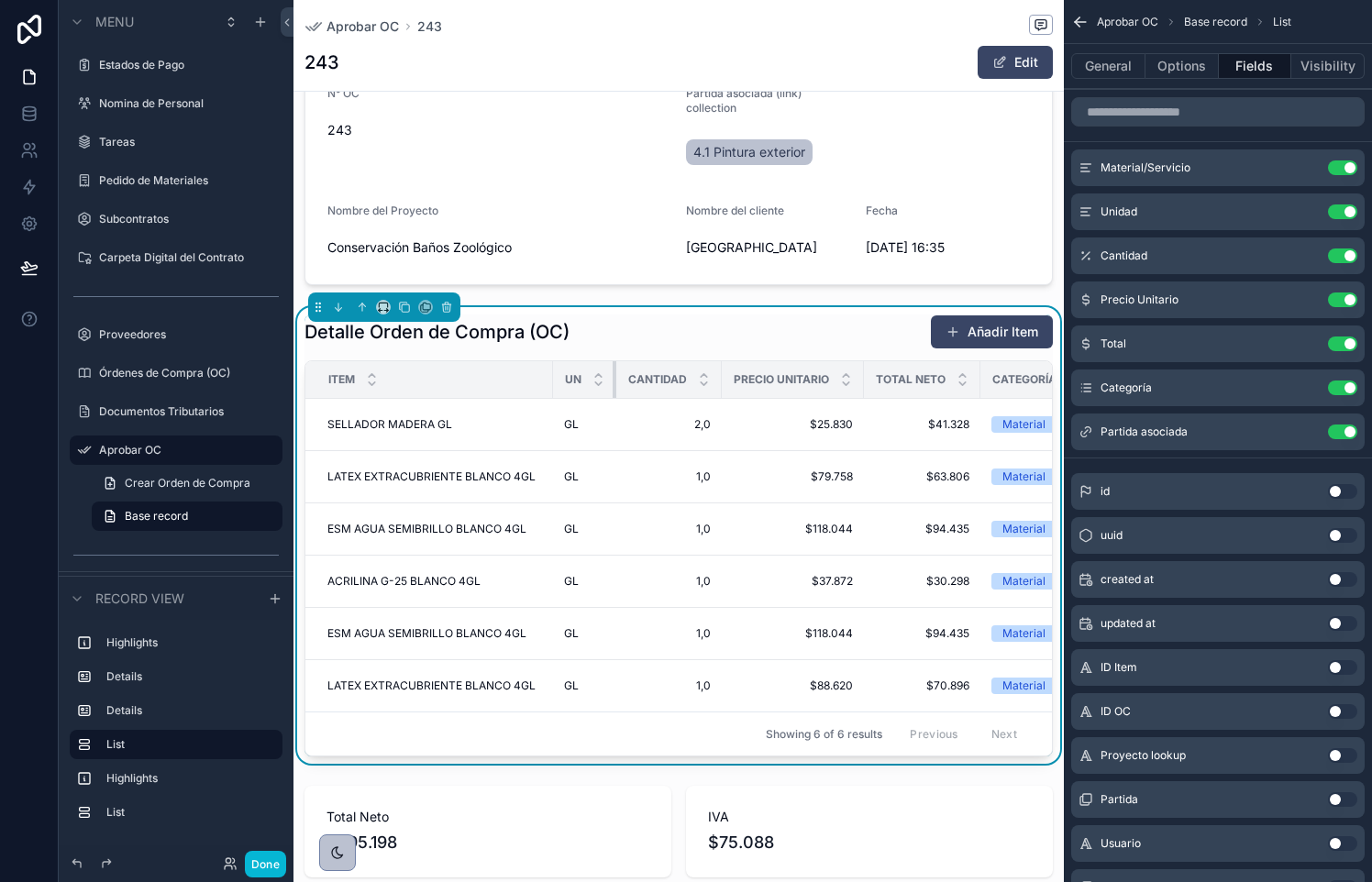
drag, startPoint x: 637, startPoint y: 416, endPoint x: 568, endPoint y: 413, distance: 69.1
click at [570, 398] on th "Un" at bounding box center [585, 380] width 63 height 38
click at [265, 853] on button "Done" at bounding box center [266, 863] width 42 height 27
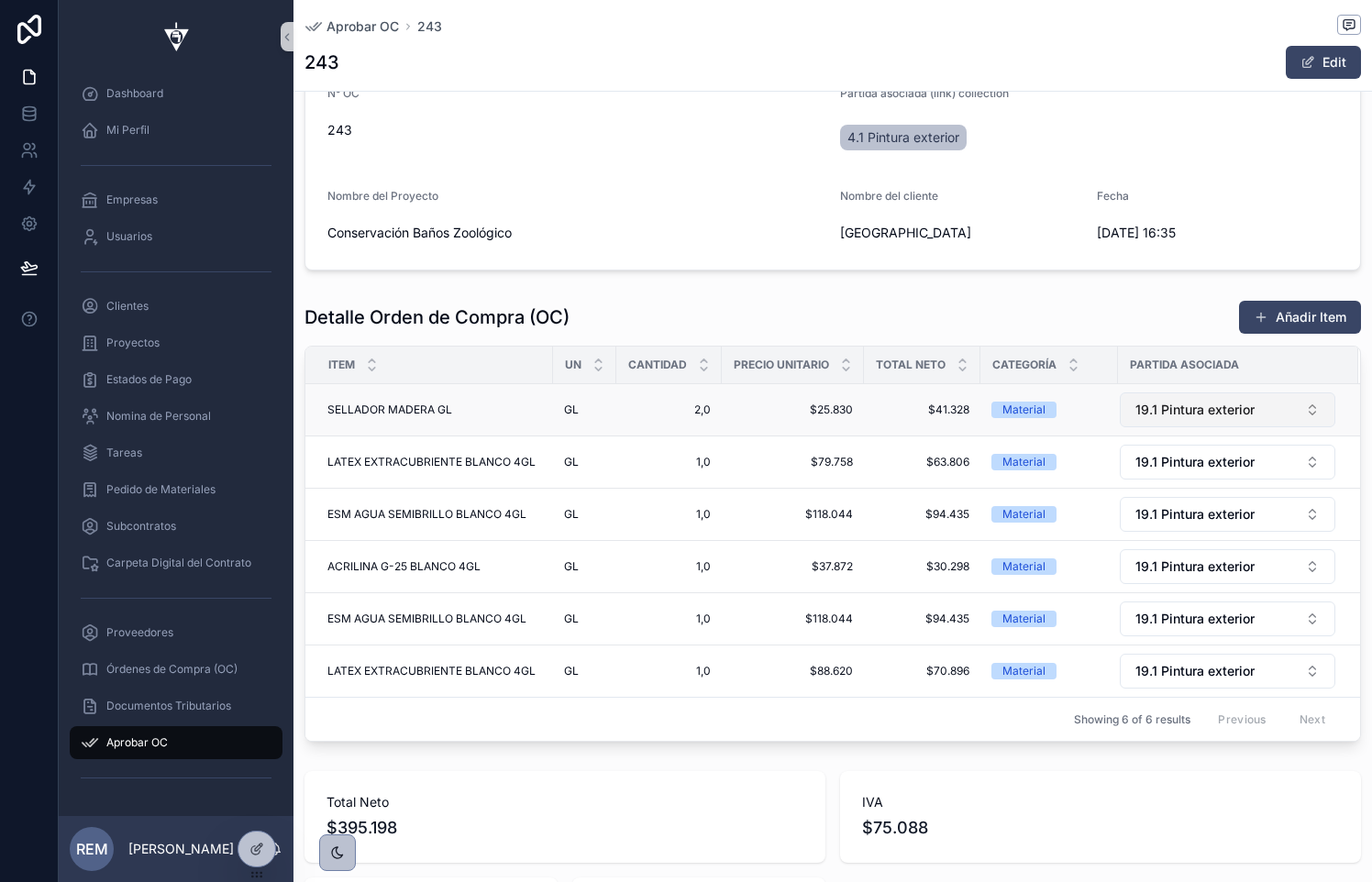
click at [1167, 410] on span "19.1 Pintura exterior" at bounding box center [1195, 409] width 119 height 18
type input "****"
click at [664, 751] on div "Total Neto $395.198 IVA $75.088 Total $470.286 Forma de Pago 30 Dias Proveedor …" at bounding box center [833, 353] width 1079 height 1677
click at [247, 848] on div at bounding box center [256, 848] width 37 height 35
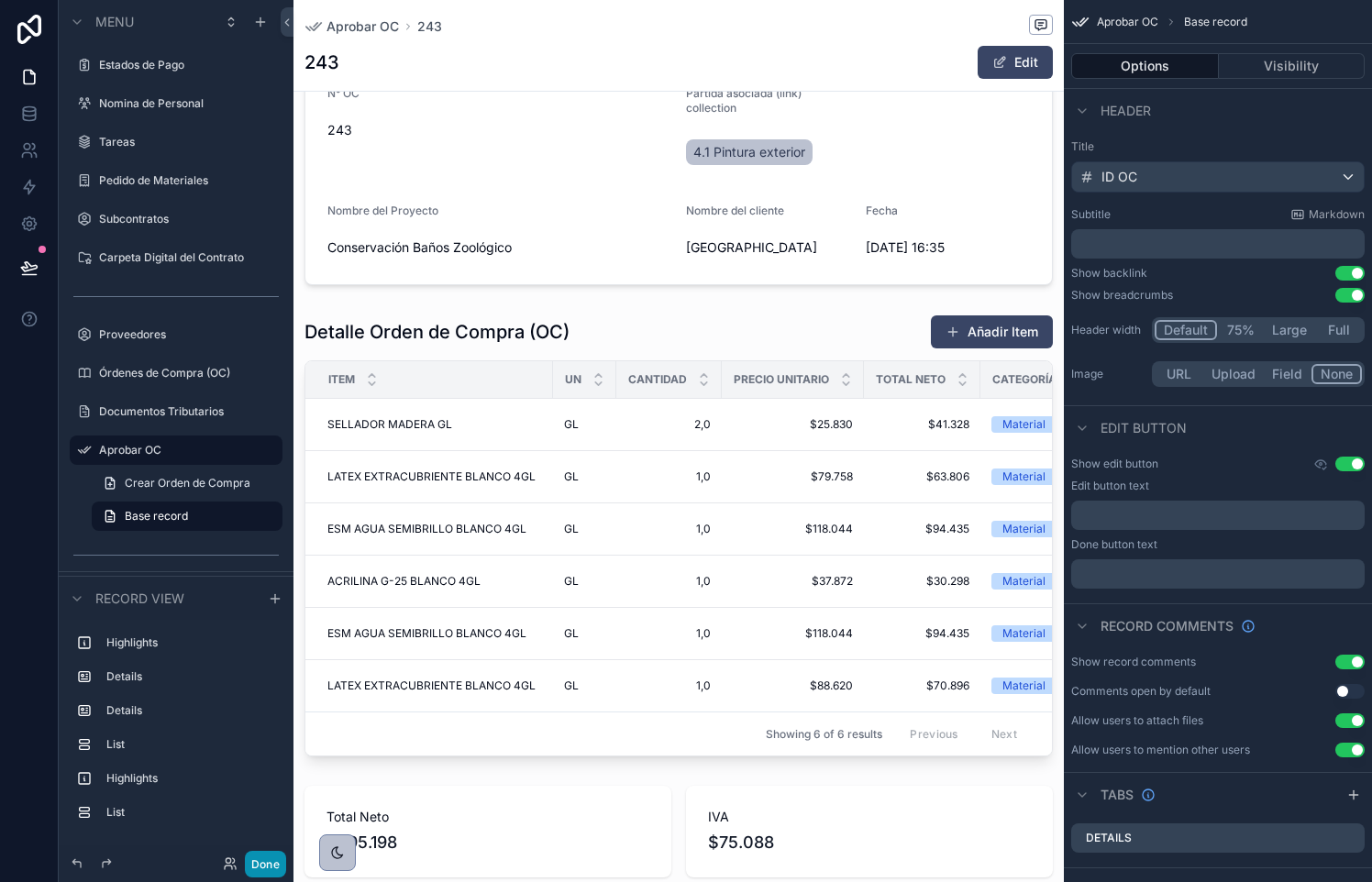
click at [265, 868] on button "Done" at bounding box center [266, 863] width 42 height 27
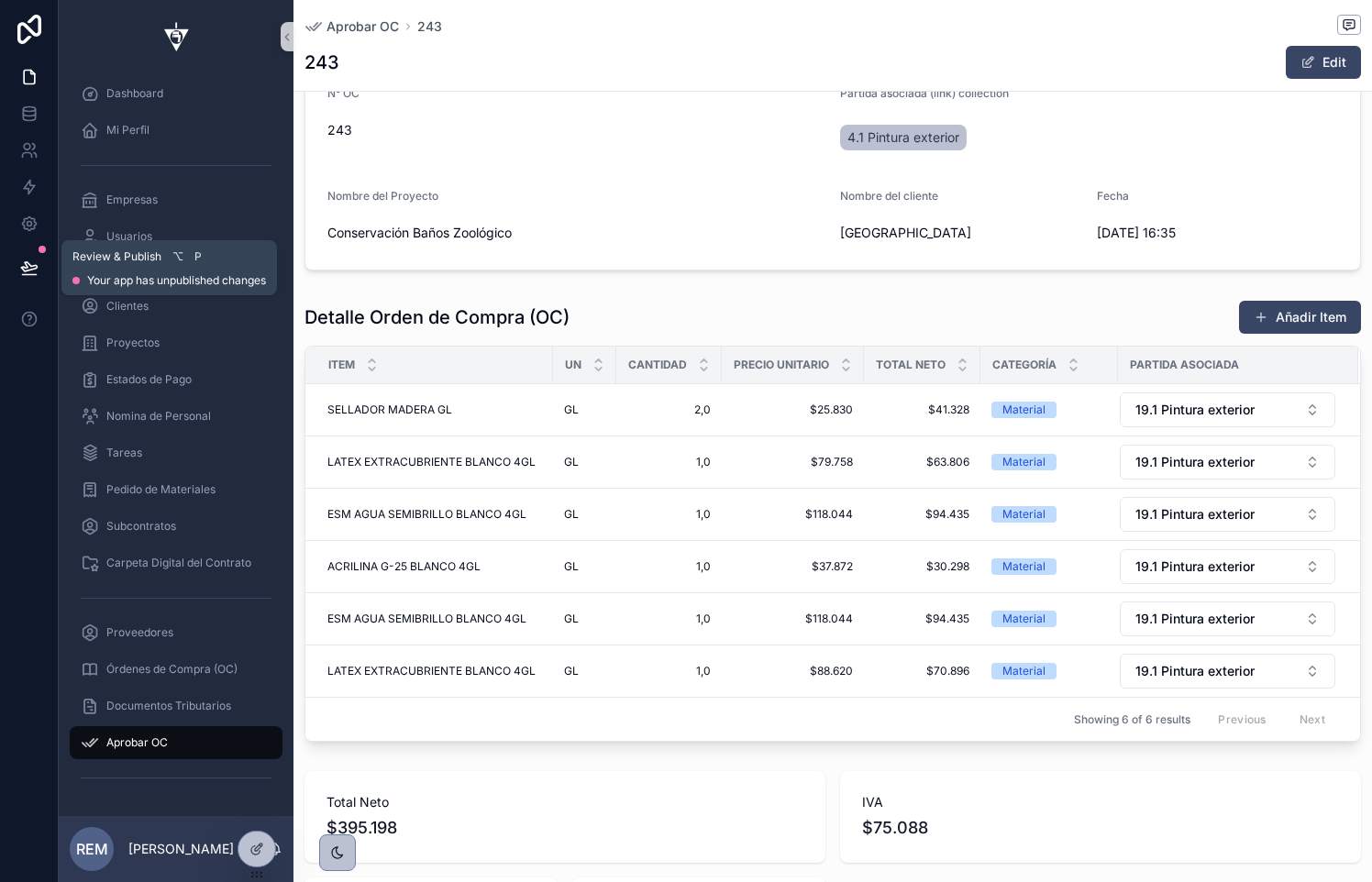
click at [26, 260] on icon at bounding box center [29, 268] width 18 height 18
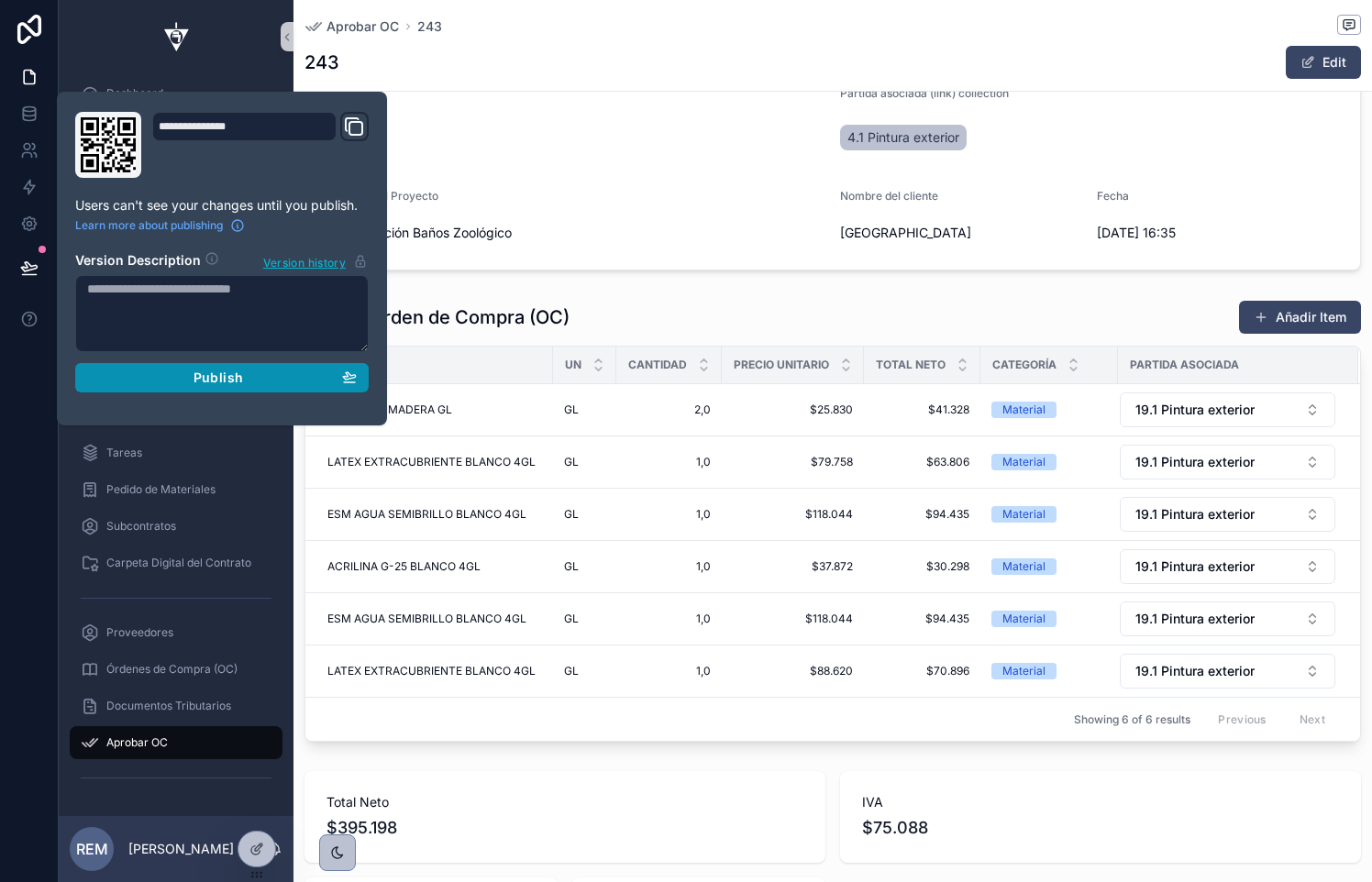
click at [321, 387] on button "Publish" at bounding box center [222, 378] width 293 height 30
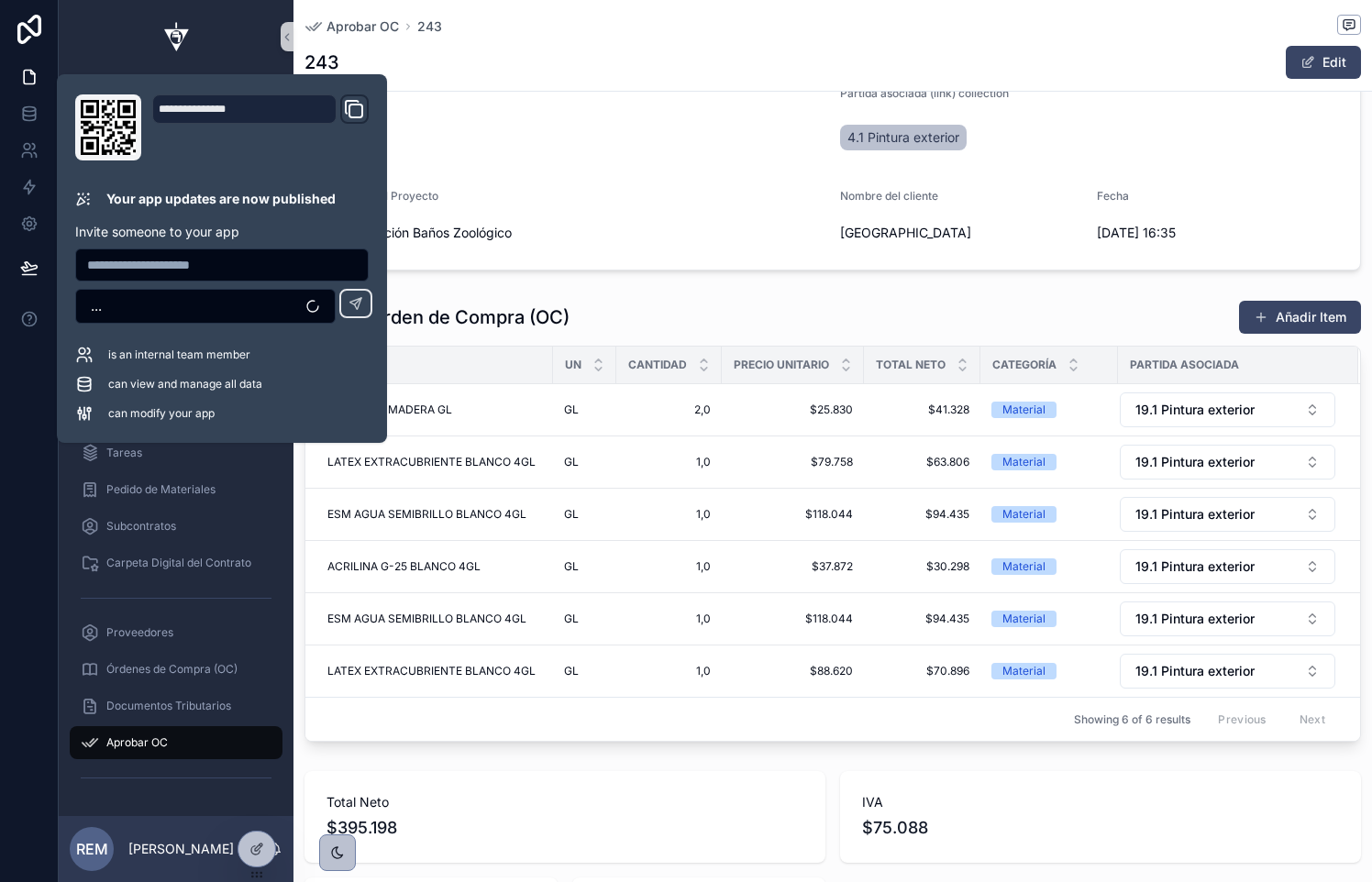
click at [448, 110] on div "N° OC 243" at bounding box center [576, 123] width 498 height 73
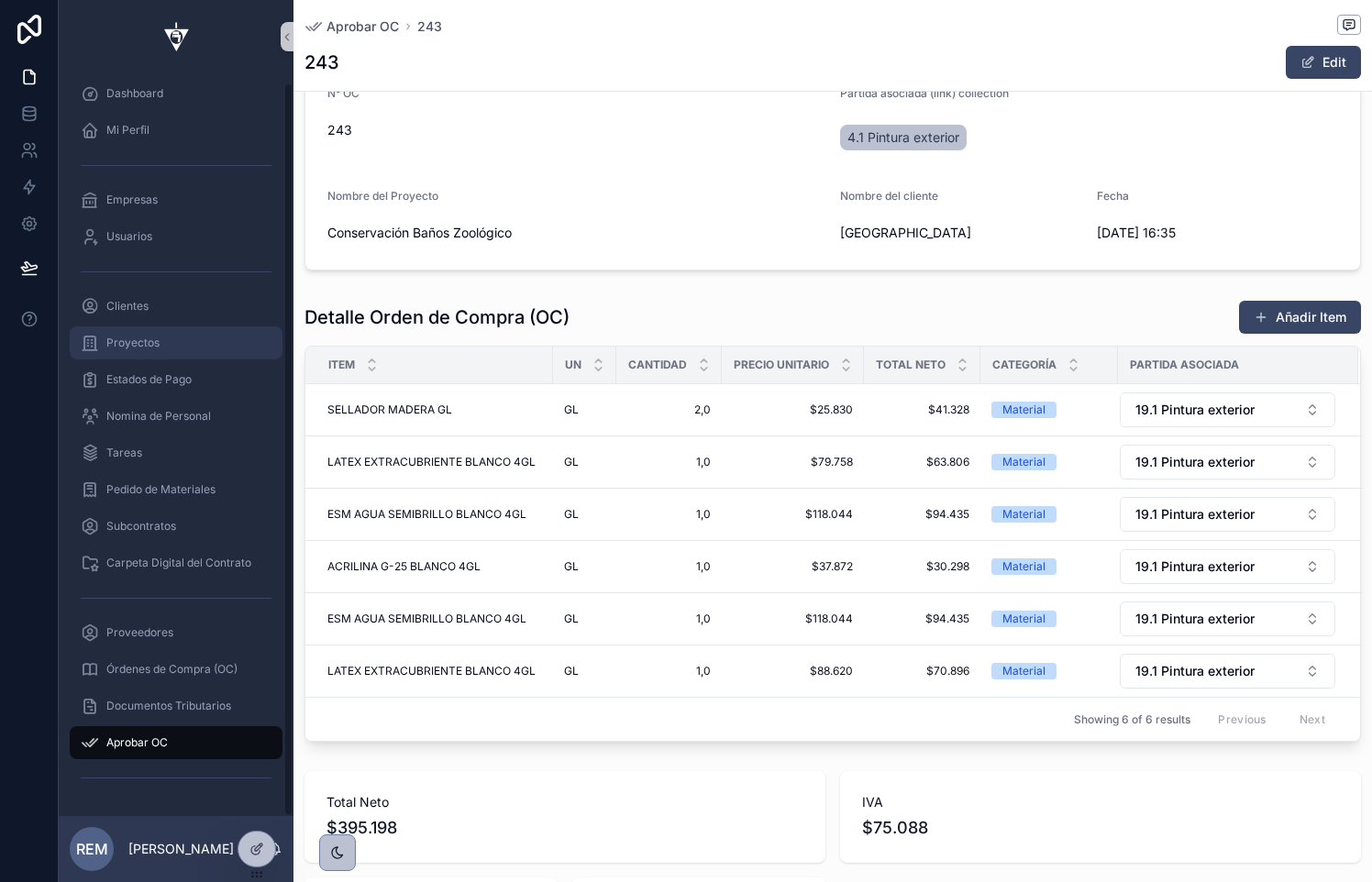
click at [109, 345] on span "Proyectos" at bounding box center [133, 343] width 54 height 15
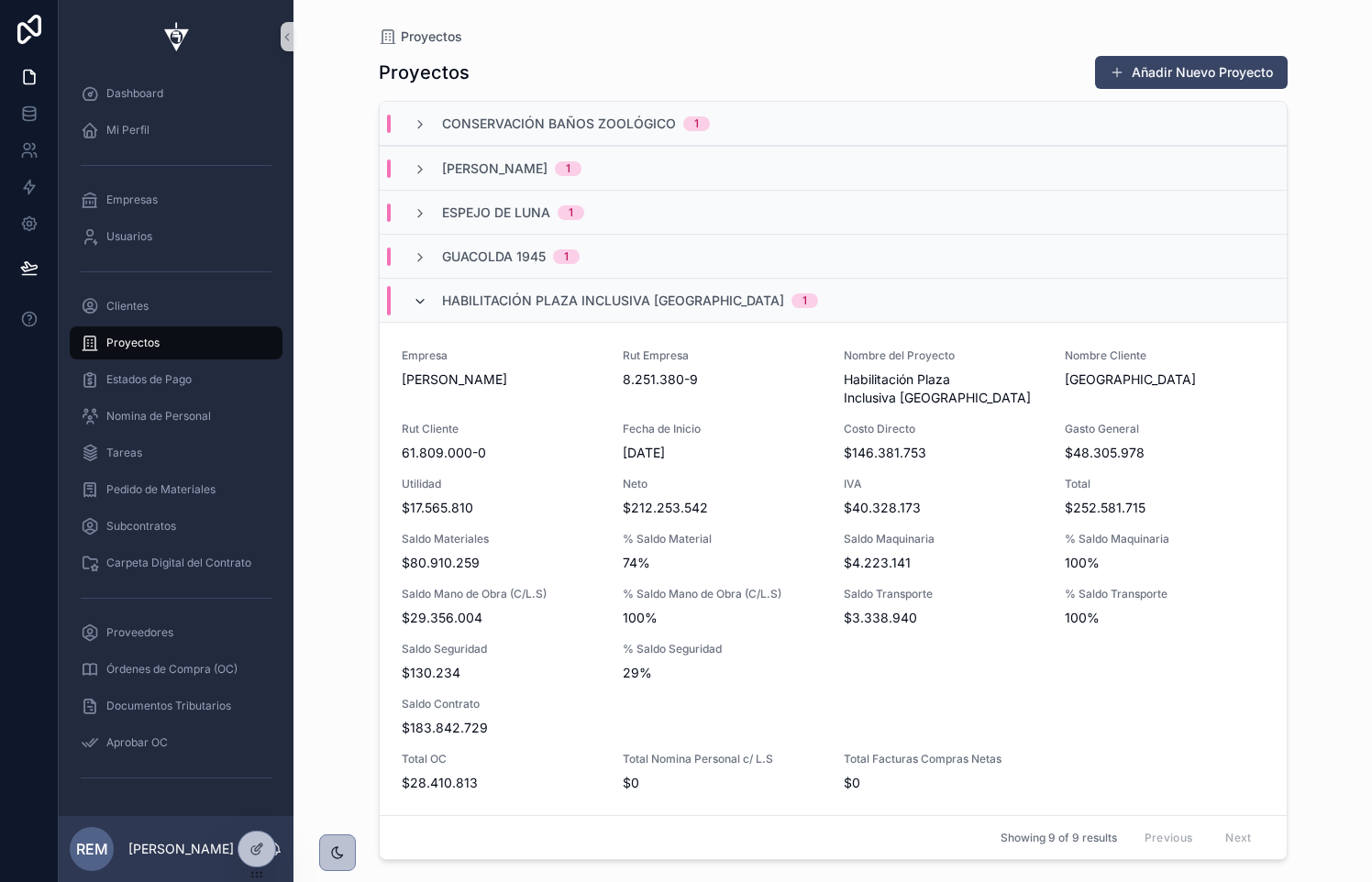
click at [418, 298] on icon "scrollable content" at bounding box center [419, 301] width 15 height 15
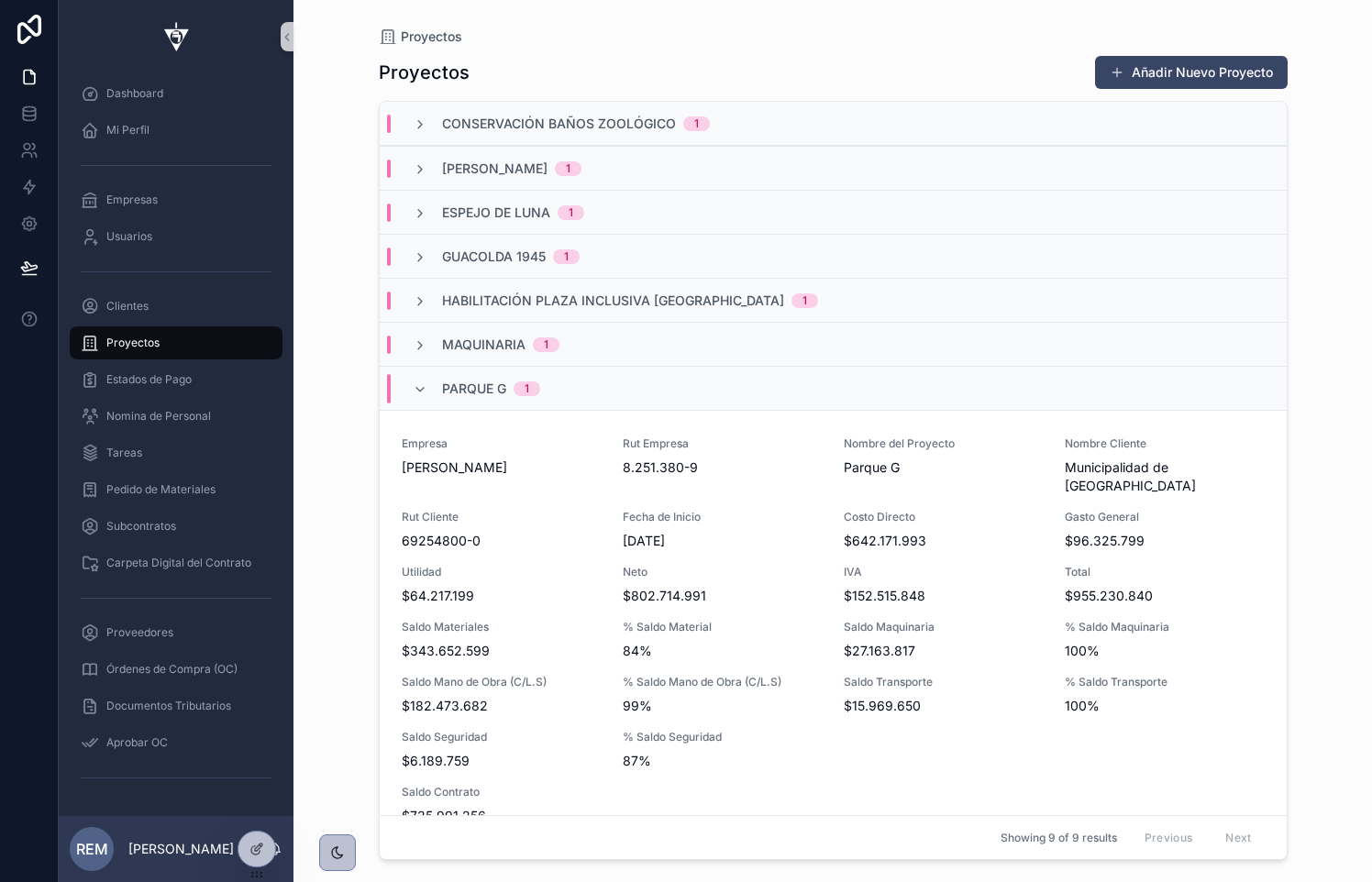
click at [409, 385] on div "Parque G 1" at bounding box center [476, 388] width 172 height 30
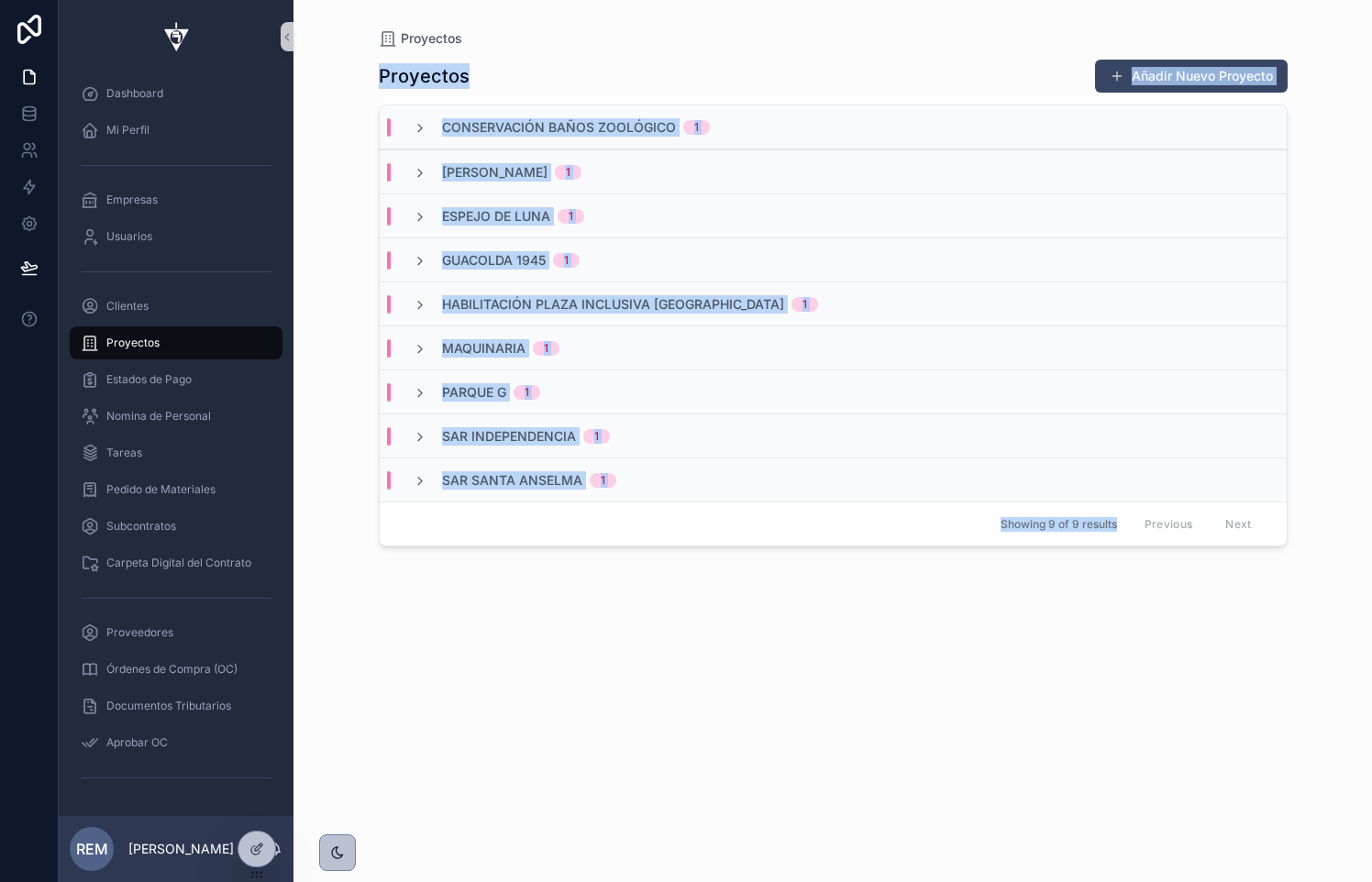
drag, startPoint x: 427, startPoint y: 593, endPoint x: 364, endPoint y: 78, distance: 518.8
click at [364, 78] on div "Proyectos Proyectos Añadir Nuevo Proyecto Conservación Baños Zoológico 1 [PERSO…" at bounding box center [833, 430] width 938 height 860
click at [330, 71] on div "Proyectos Proyectos Añadir Nuevo Proyecto Conservación Baños Zoológico 1 [PERSO…" at bounding box center [833, 441] width 1079 height 882
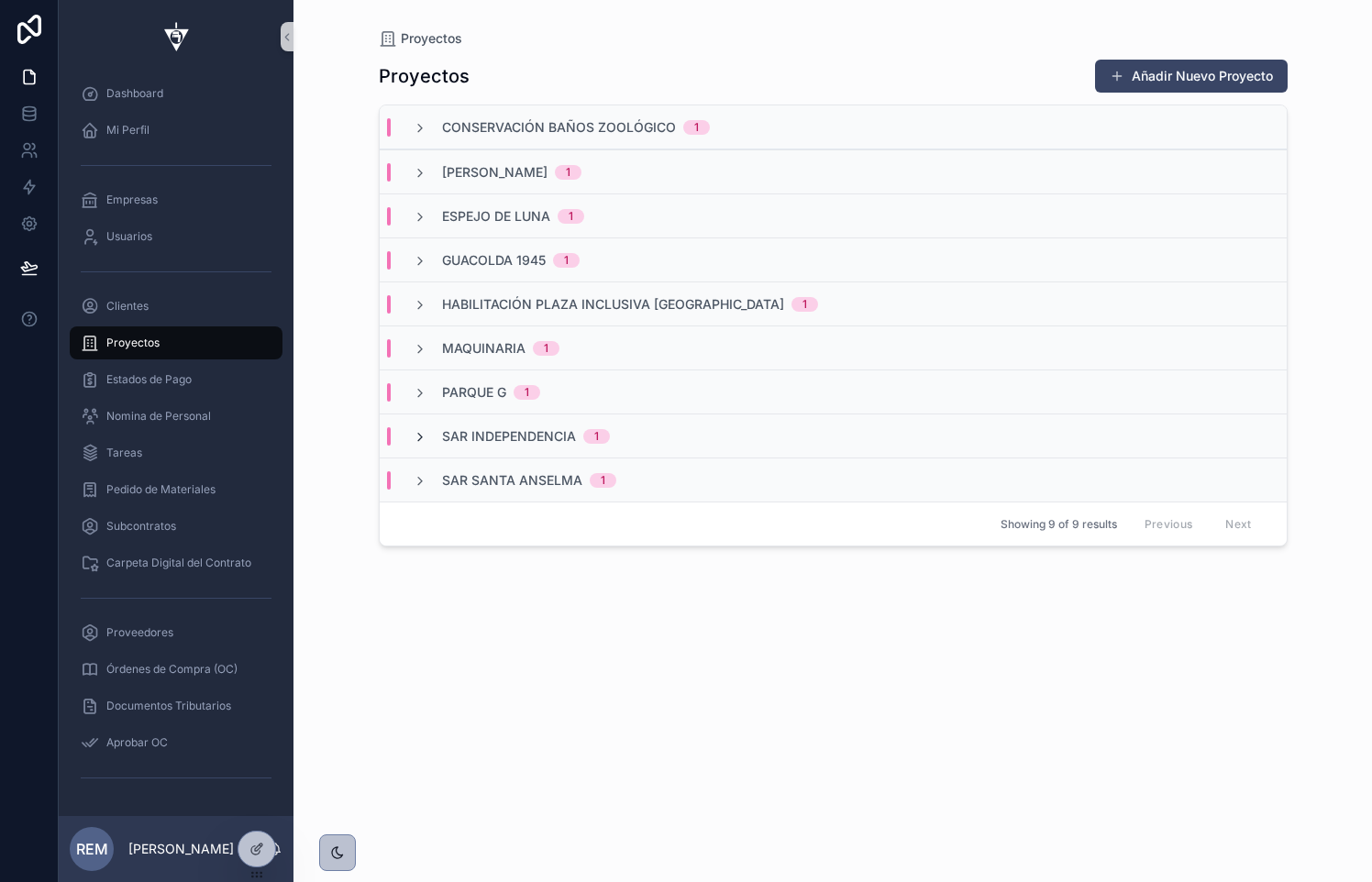
click at [418, 441] on icon "scrollable content" at bounding box center [419, 437] width 15 height 15
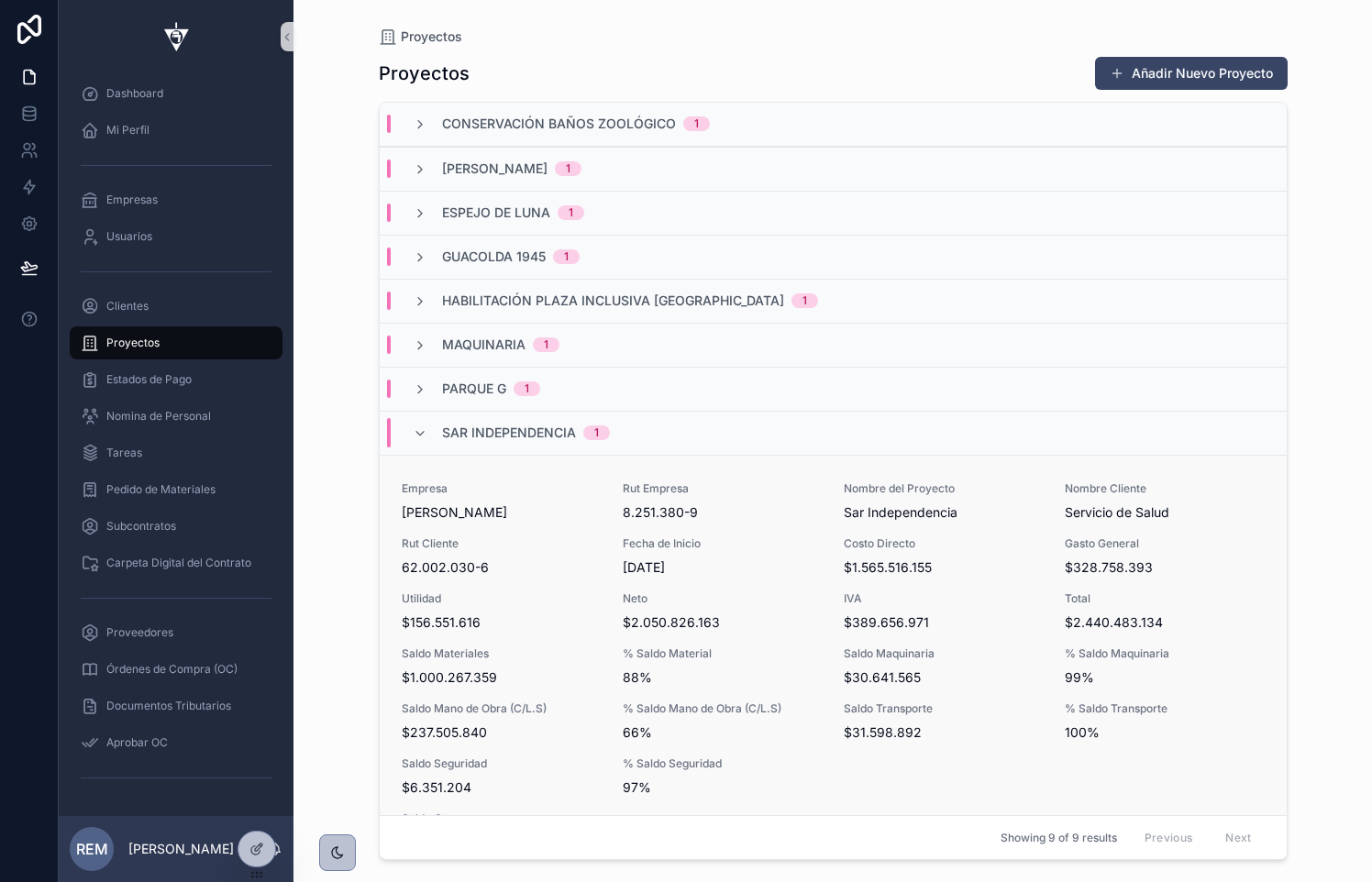
click at [443, 519] on span "[PERSON_NAME]" at bounding box center [501, 512] width 199 height 18
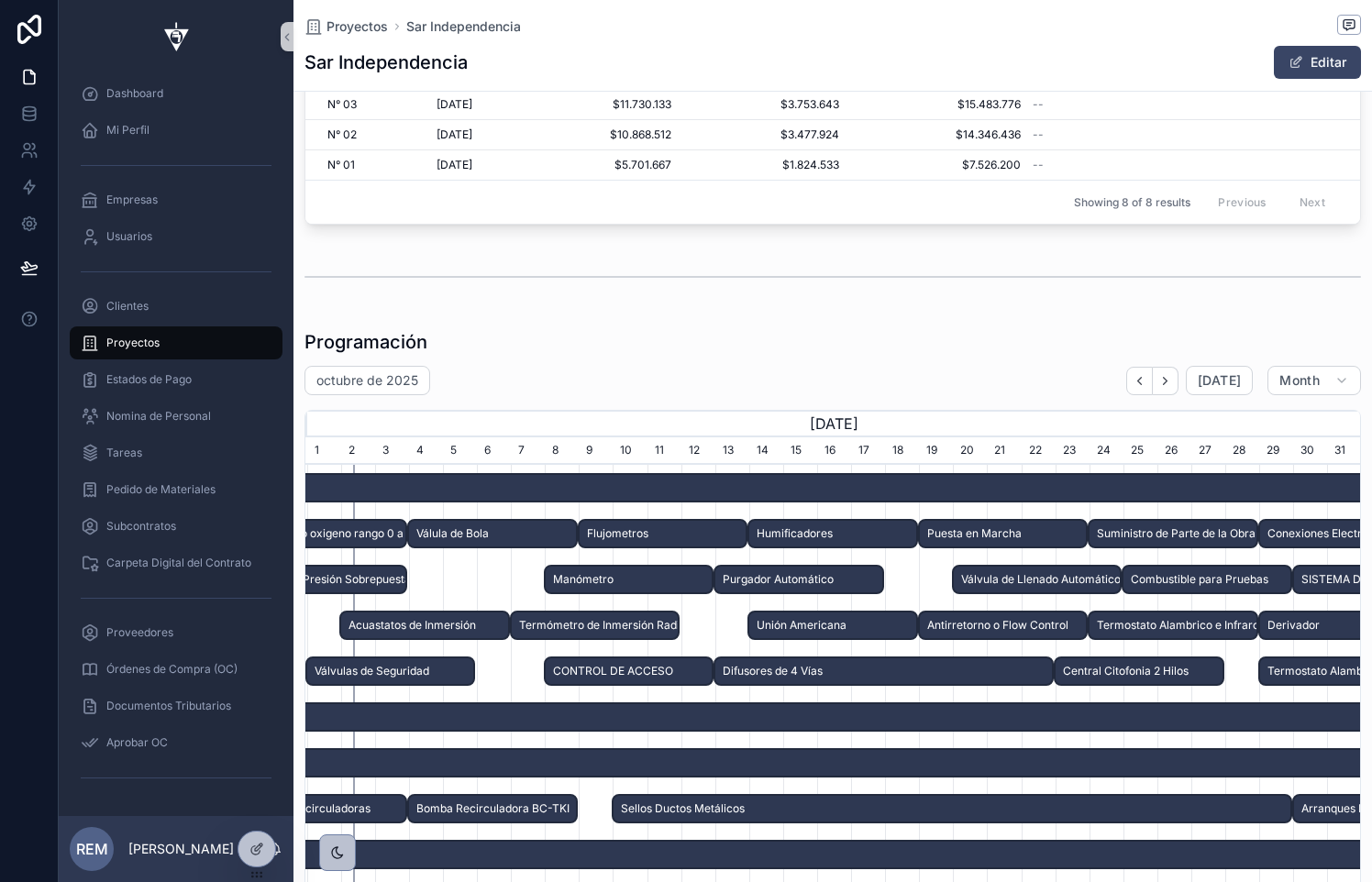
scroll to position [8087, 0]
